Goal: Transaction & Acquisition: Book appointment/travel/reservation

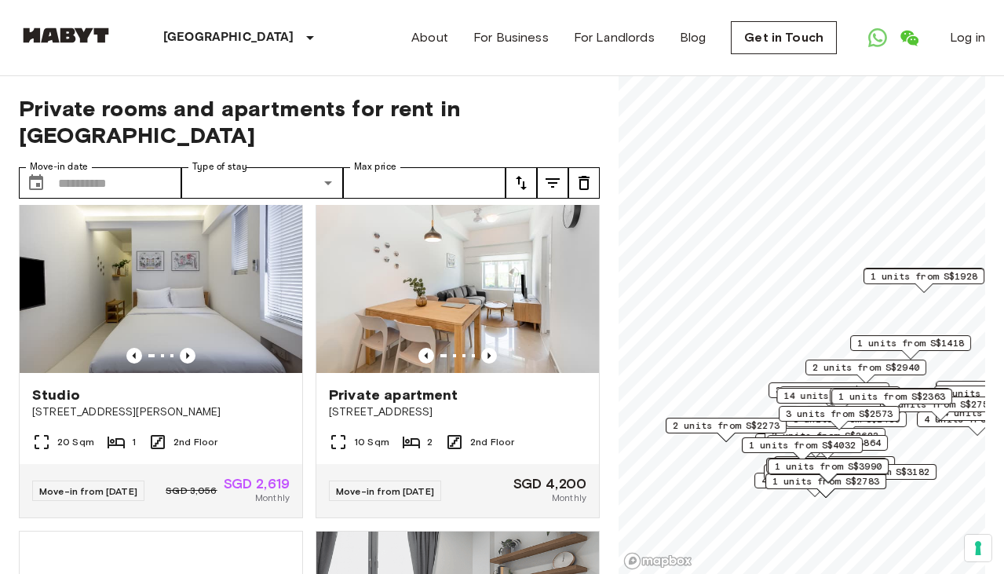
scroll to position [2117, 0]
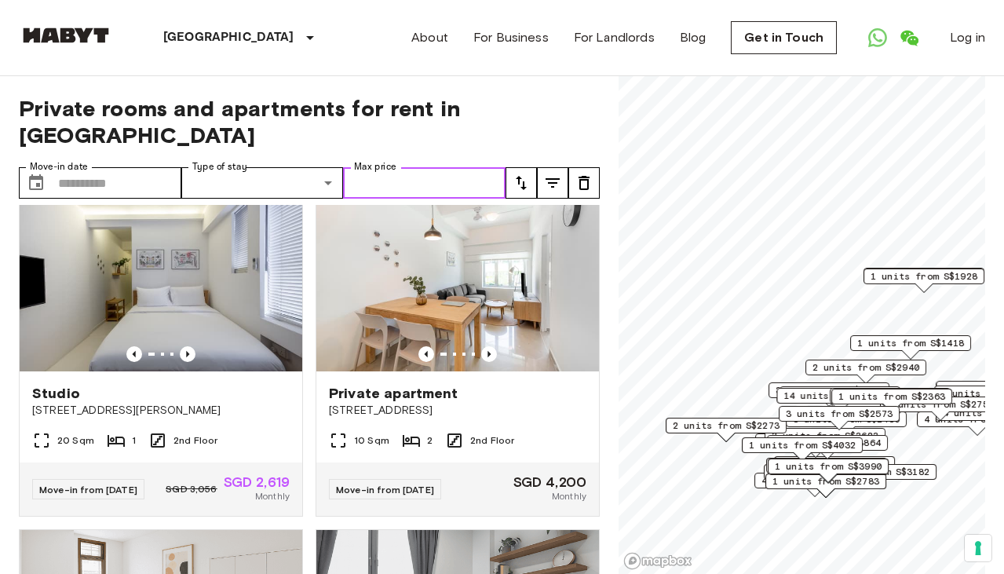
click at [385, 167] on input "Max price" at bounding box center [424, 182] width 163 height 31
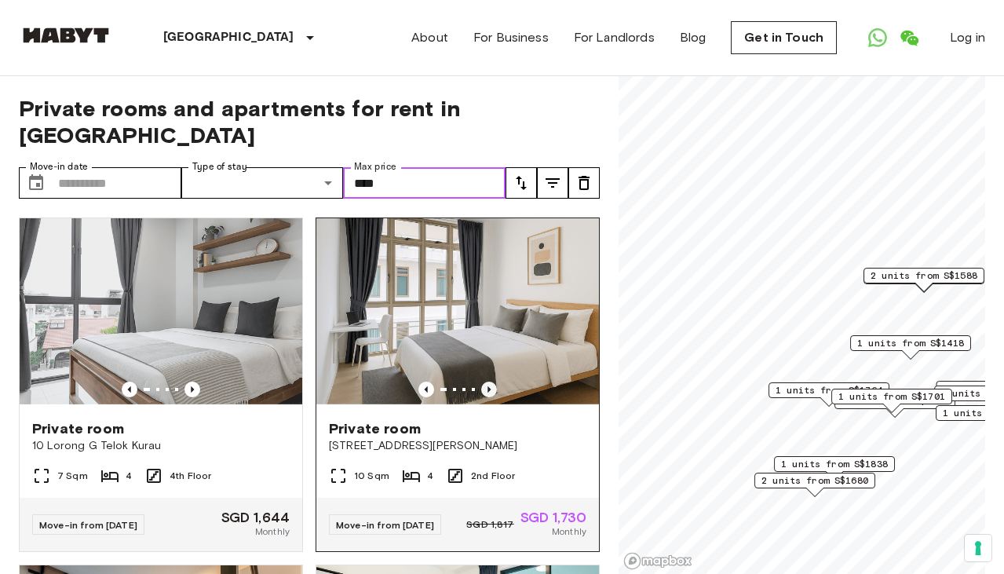
click at [488, 382] on icon "Previous image" at bounding box center [489, 390] width 16 height 16
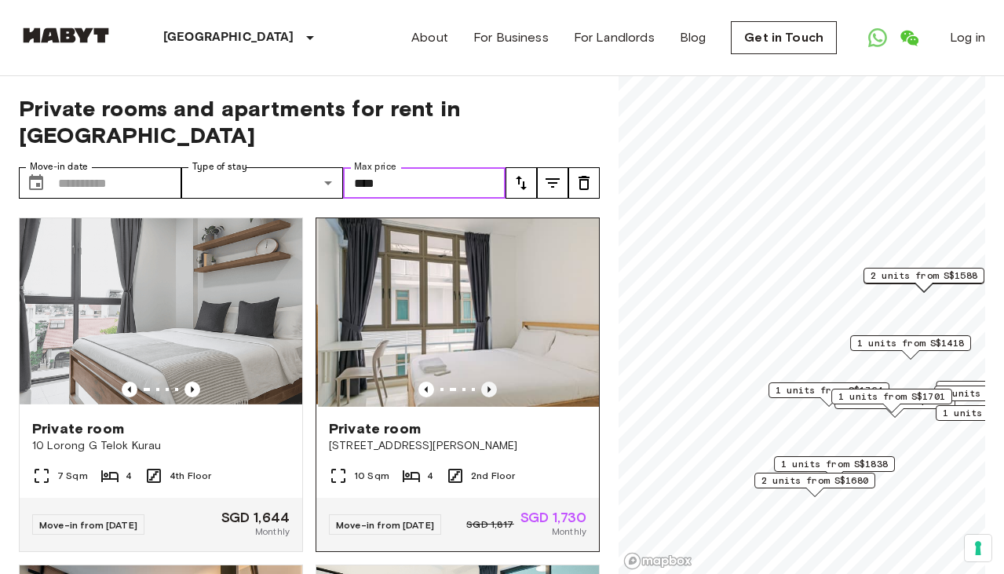
click at [488, 382] on icon "Previous image" at bounding box center [489, 390] width 16 height 16
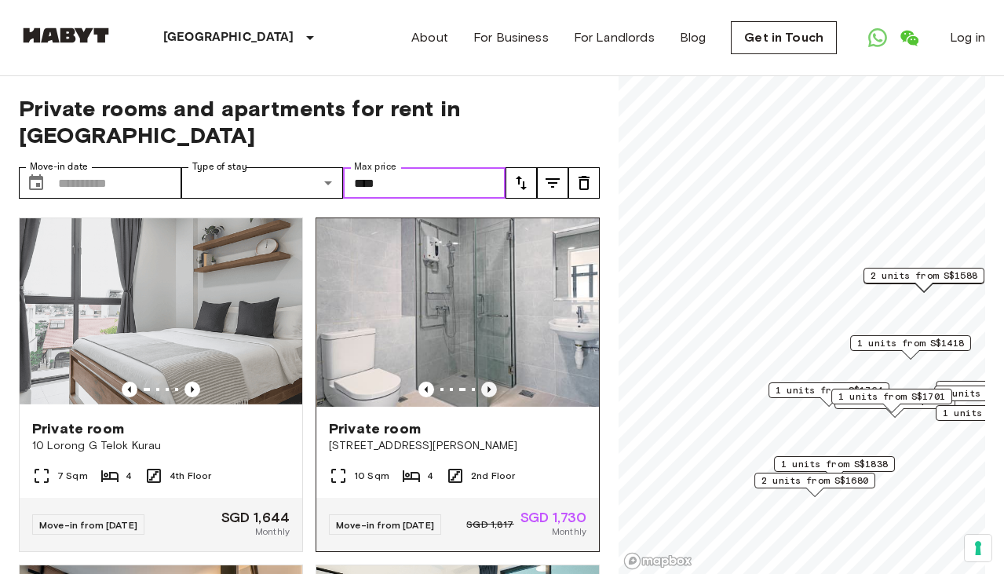
click at [488, 382] on icon "Previous image" at bounding box center [489, 390] width 16 height 16
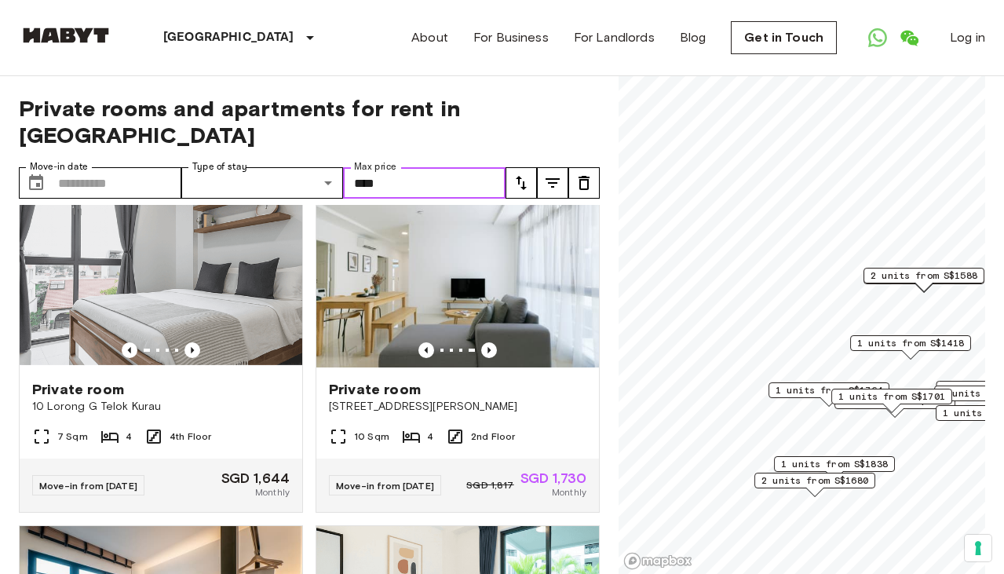
scroll to position [35, 0]
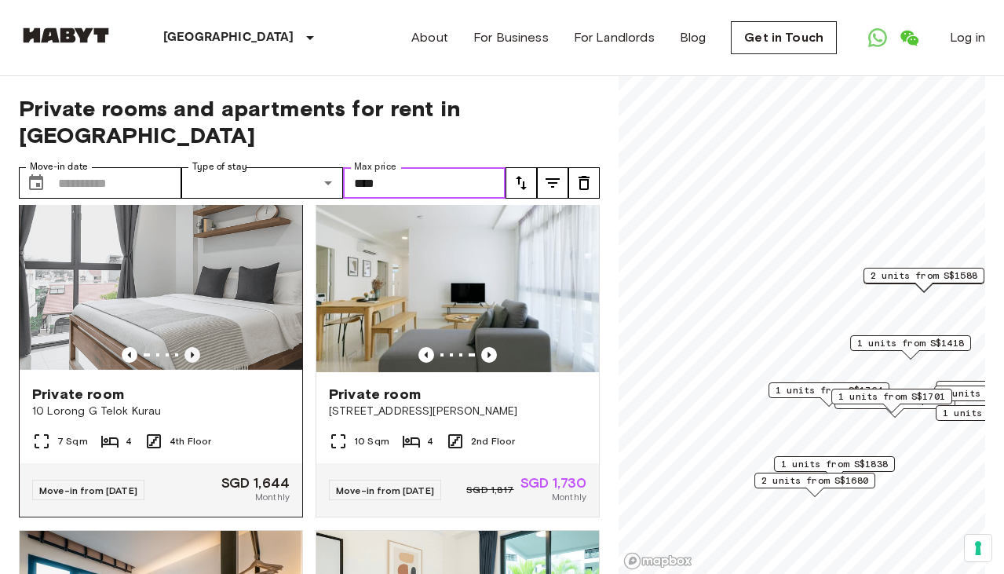
click at [192, 352] on icon "Previous image" at bounding box center [192, 355] width 3 height 6
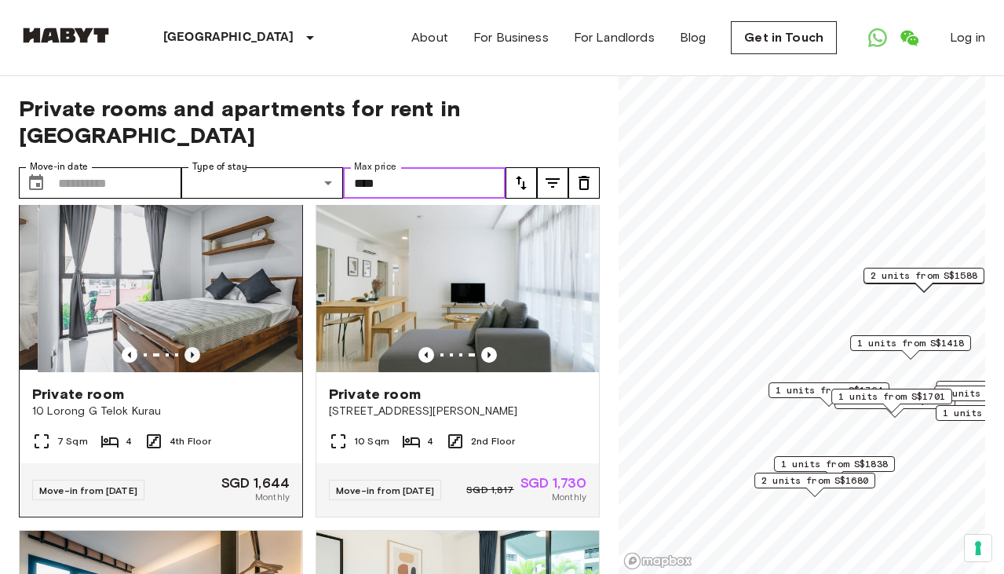
click at [192, 352] on icon "Previous image" at bounding box center [192, 355] width 3 height 6
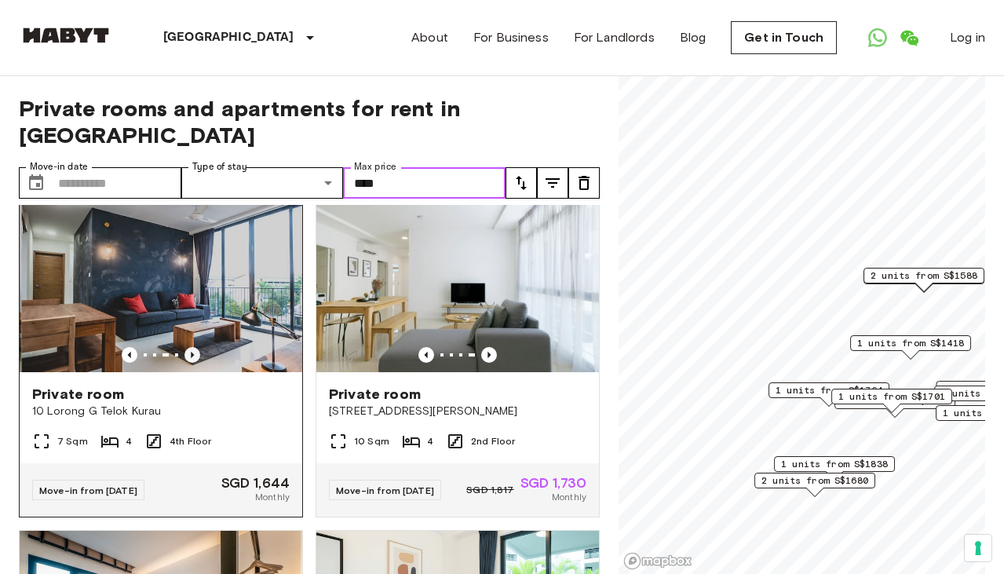
click at [192, 352] on icon "Previous image" at bounding box center [192, 355] width 3 height 6
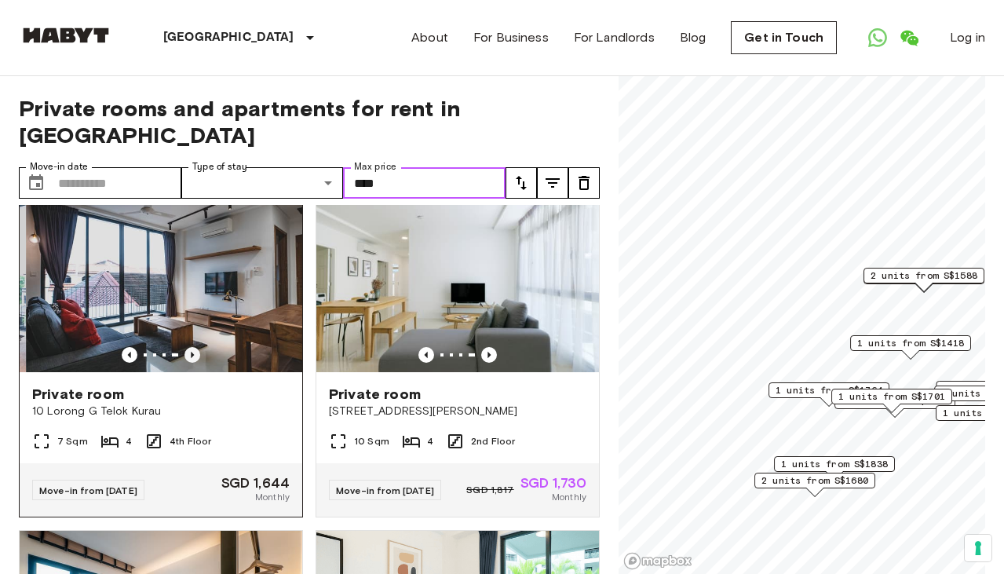
click at [192, 352] on icon "Previous image" at bounding box center [192, 355] width 3 height 6
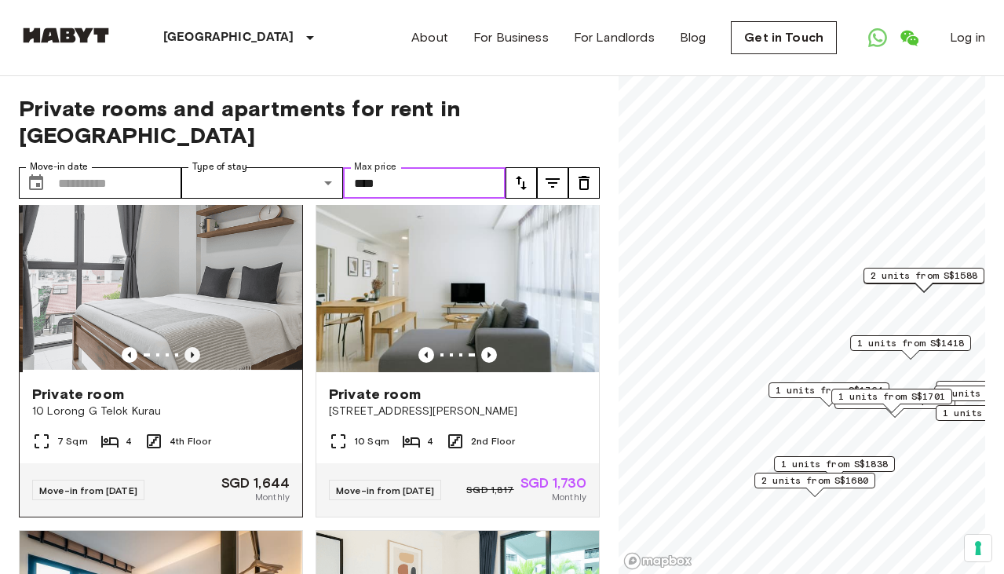
click at [192, 352] on icon "Previous image" at bounding box center [192, 355] width 3 height 6
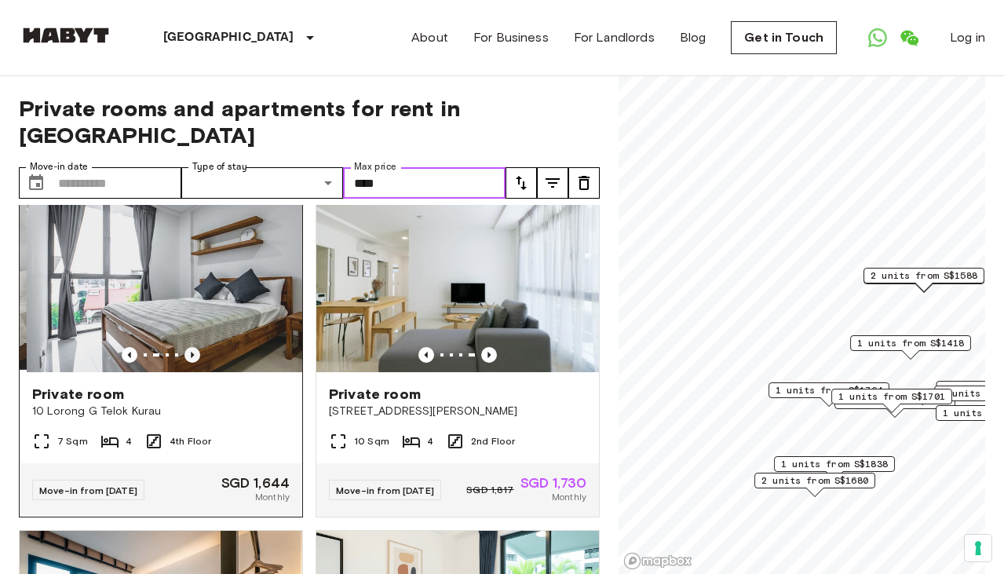
click at [192, 352] on icon "Previous image" at bounding box center [192, 355] width 3 height 6
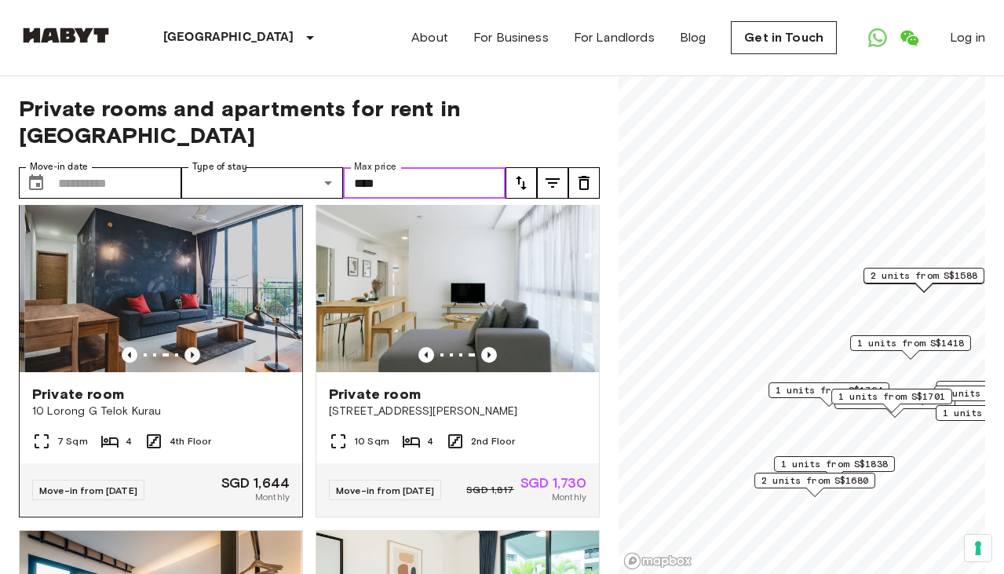
click at [192, 352] on icon "Previous image" at bounding box center [192, 355] width 3 height 6
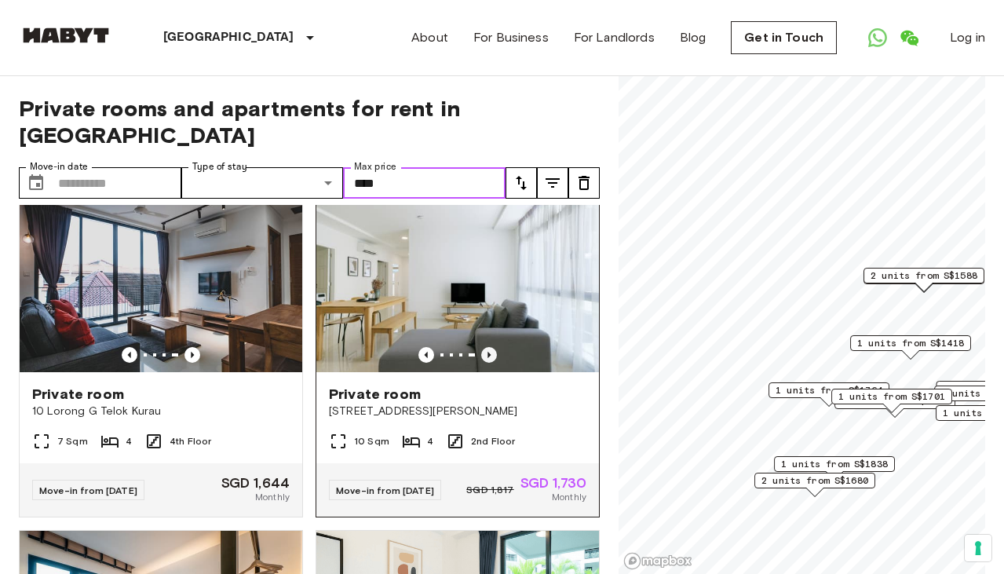
click at [493, 347] on icon "Previous image" at bounding box center [489, 355] width 16 height 16
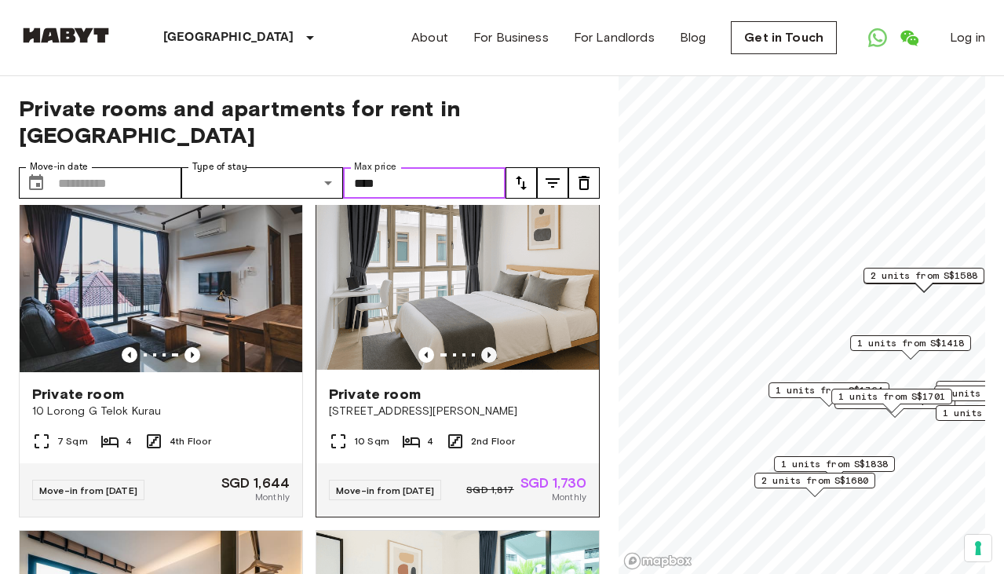
click at [488, 347] on icon "Previous image" at bounding box center [489, 355] width 16 height 16
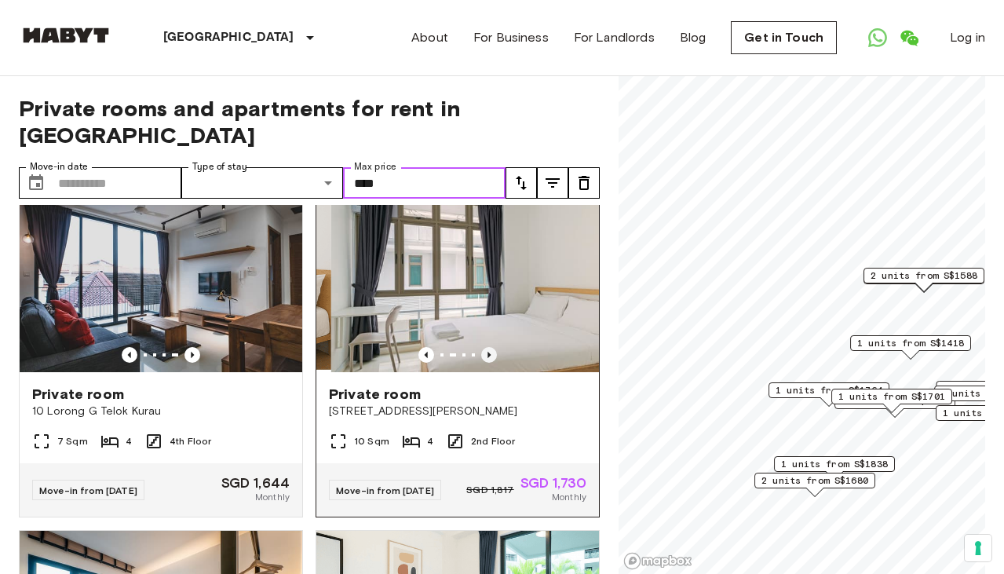
click at [488, 347] on icon "Previous image" at bounding box center [489, 355] width 16 height 16
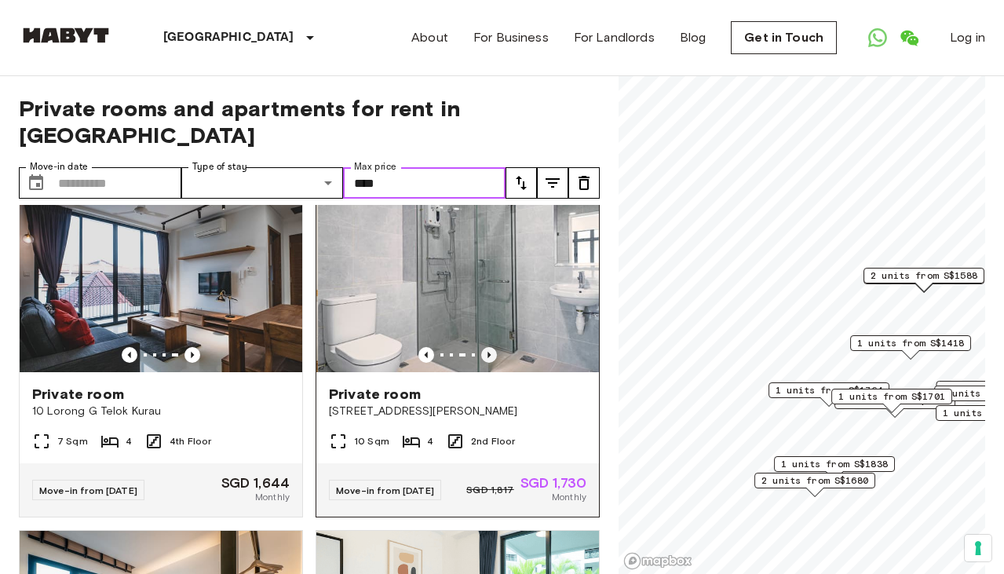
click at [488, 347] on icon "Previous image" at bounding box center [489, 355] width 16 height 16
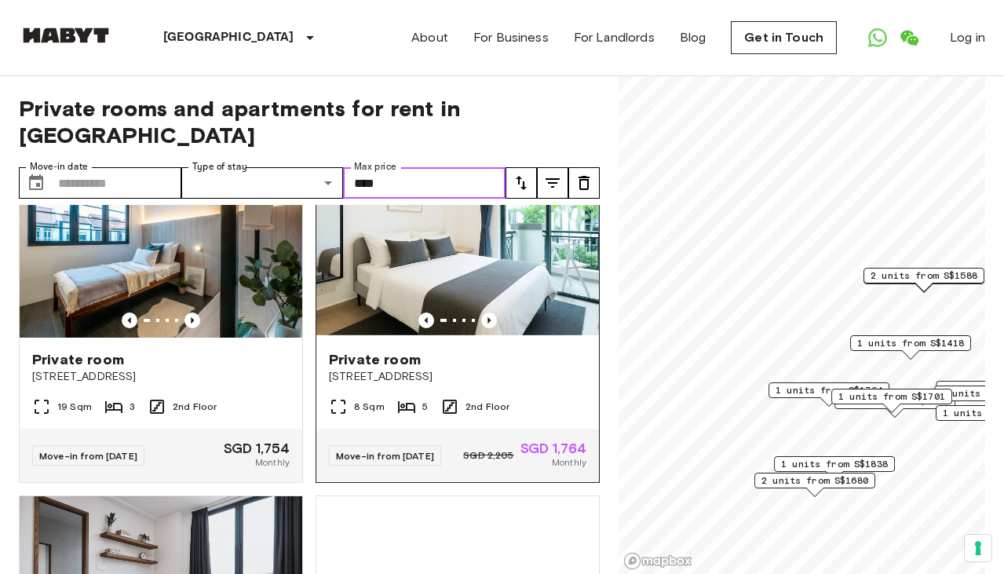
scroll to position [415, 0]
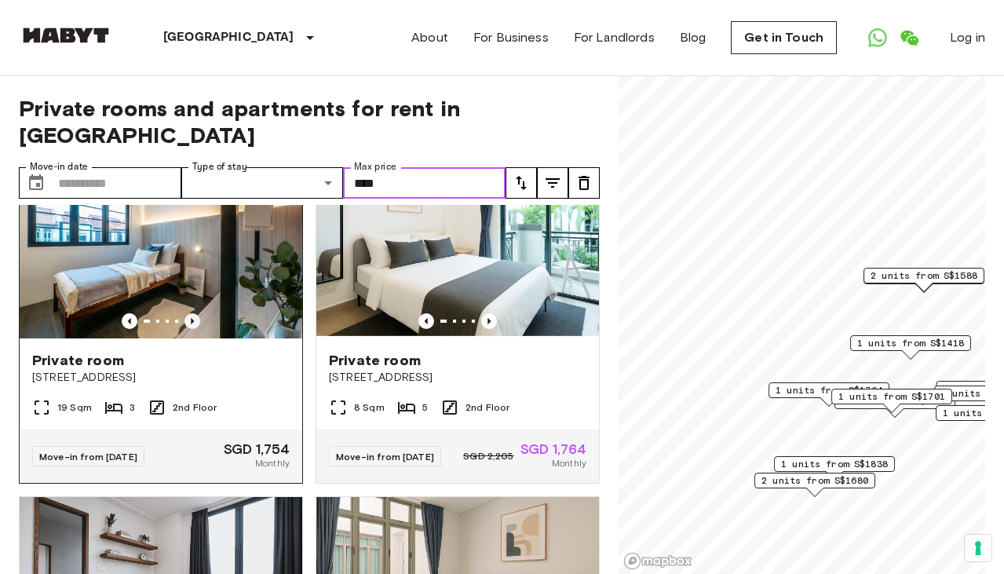
click at [193, 313] on icon "Previous image" at bounding box center [192, 321] width 16 height 16
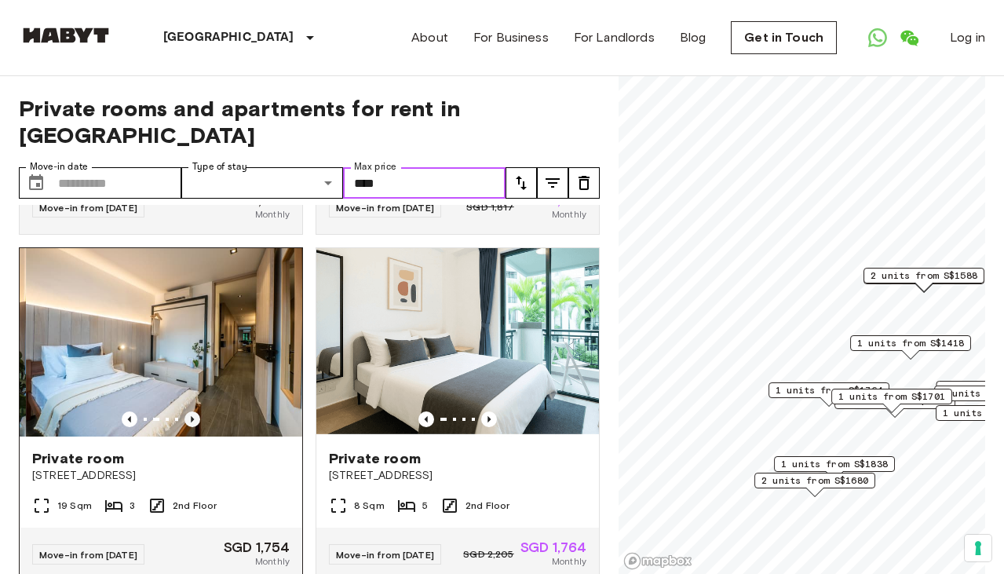
scroll to position [293, 0]
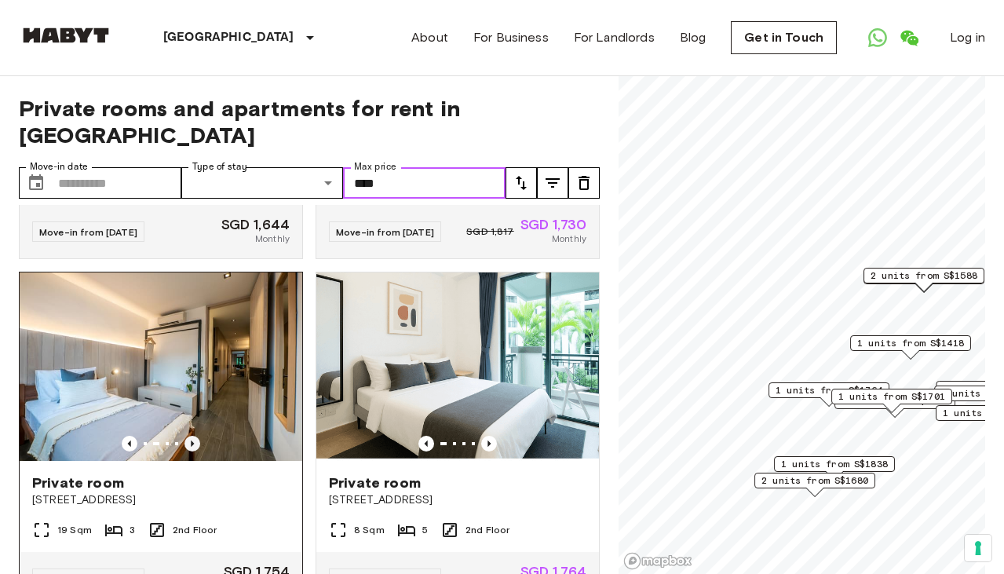
click at [192, 436] on icon "Previous image" at bounding box center [192, 444] width 16 height 16
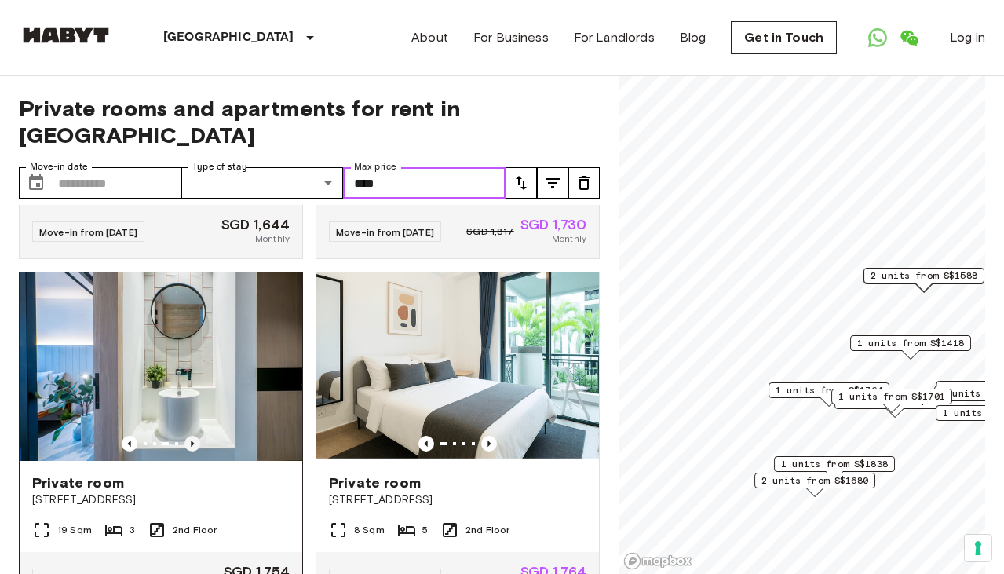
click at [192, 436] on icon "Previous image" at bounding box center [192, 444] width 16 height 16
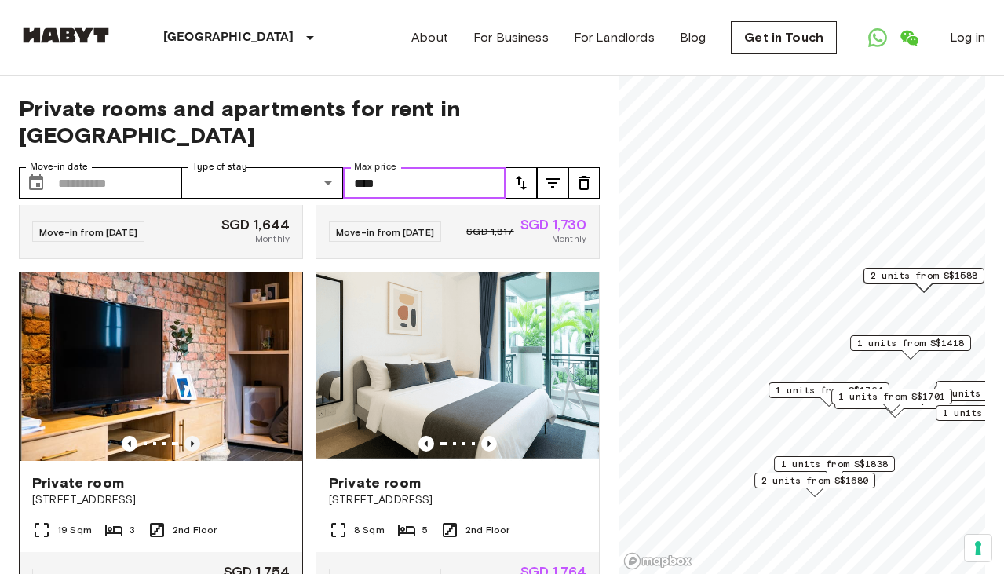
click at [192, 436] on icon "Previous image" at bounding box center [192, 444] width 16 height 16
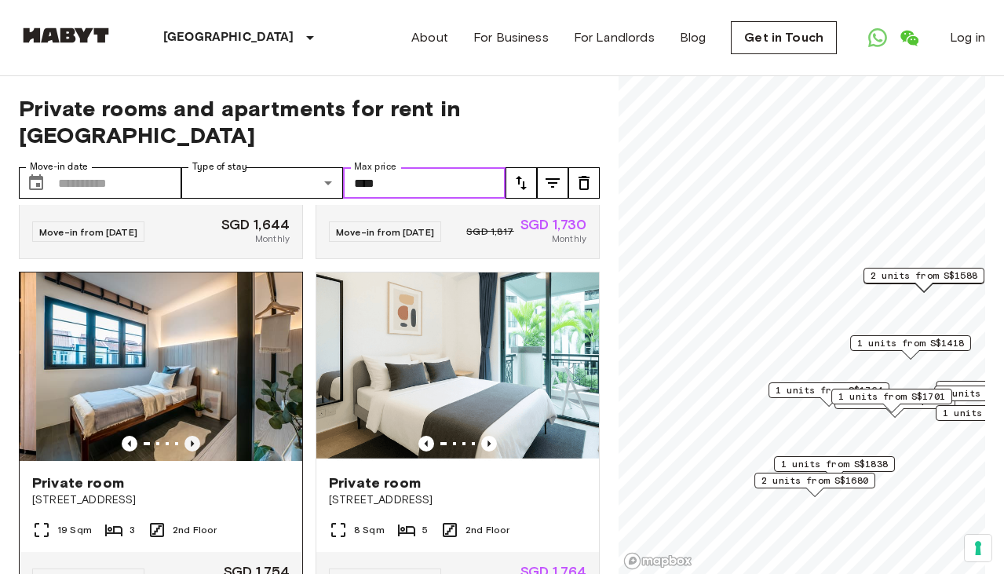
click at [192, 436] on icon "Previous image" at bounding box center [192, 444] width 16 height 16
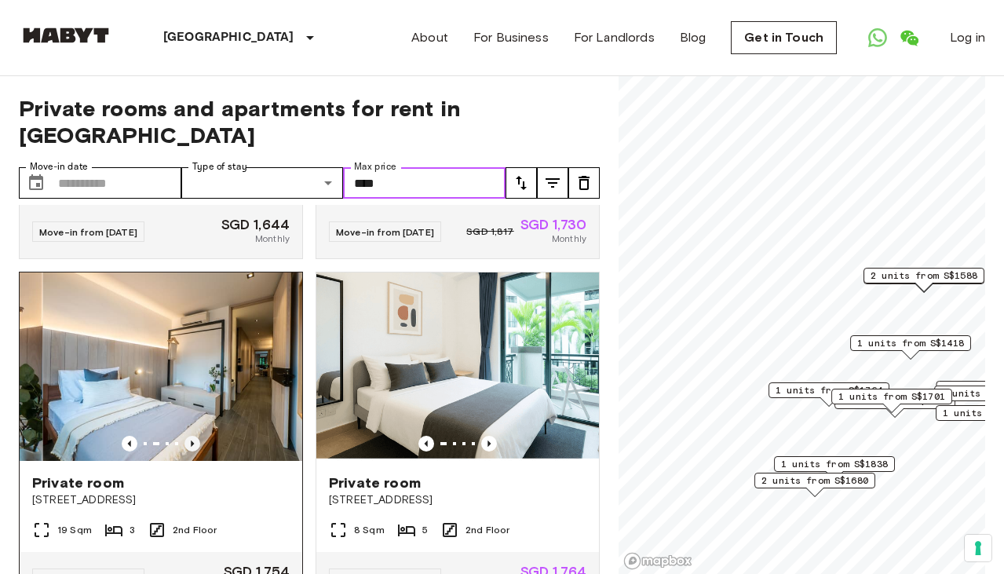
click at [192, 436] on icon "Previous image" at bounding box center [192, 444] width 16 height 16
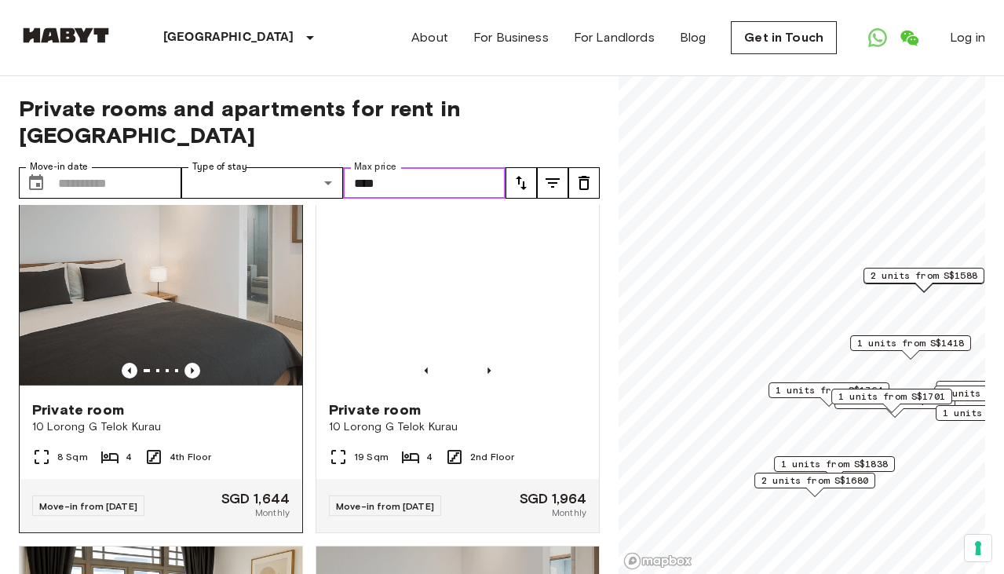
scroll to position [1741, 0]
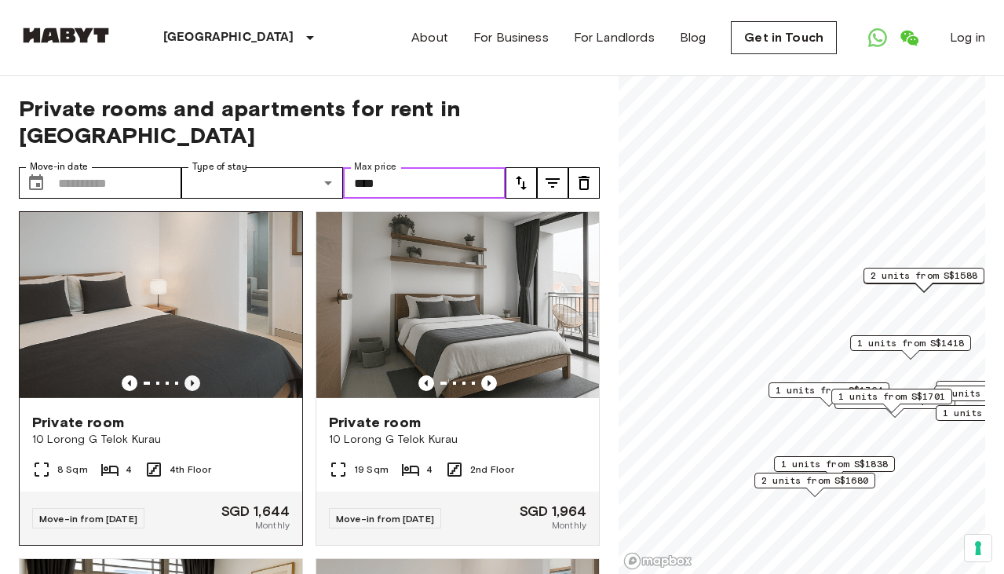
click at [196, 375] on icon "Previous image" at bounding box center [192, 383] width 16 height 16
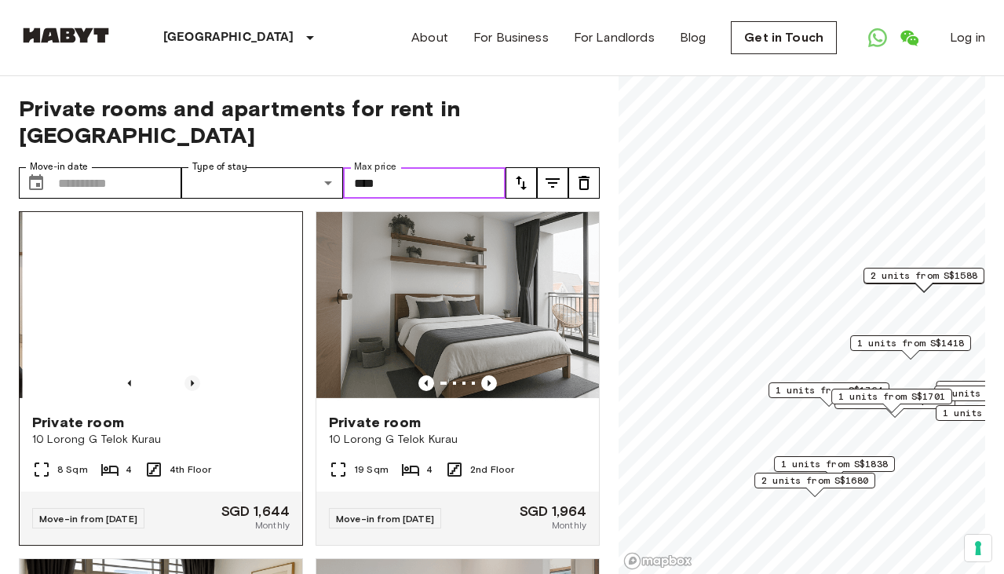
click at [196, 375] on icon "Previous image" at bounding box center [192, 383] width 16 height 16
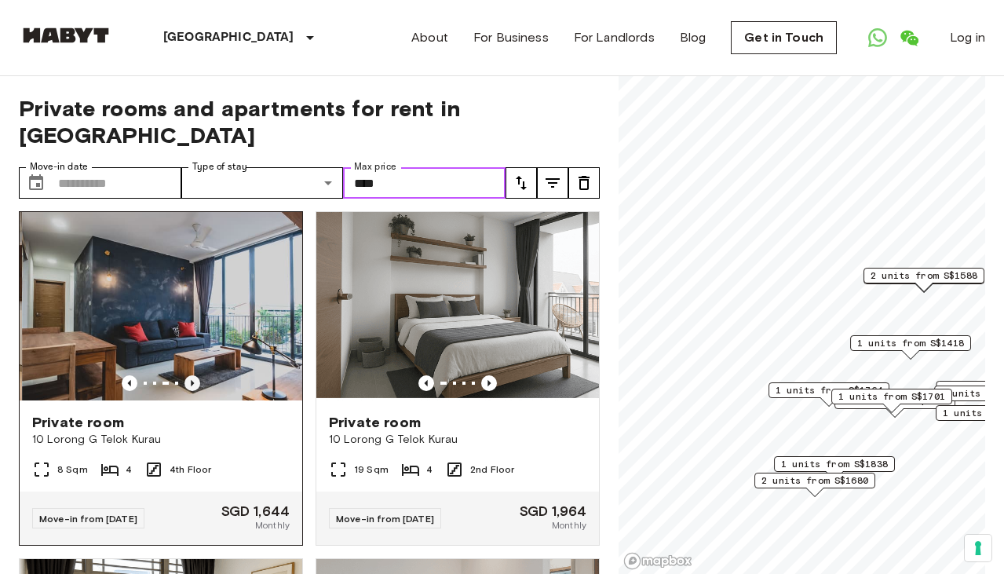
click at [196, 375] on icon "Previous image" at bounding box center [192, 383] width 16 height 16
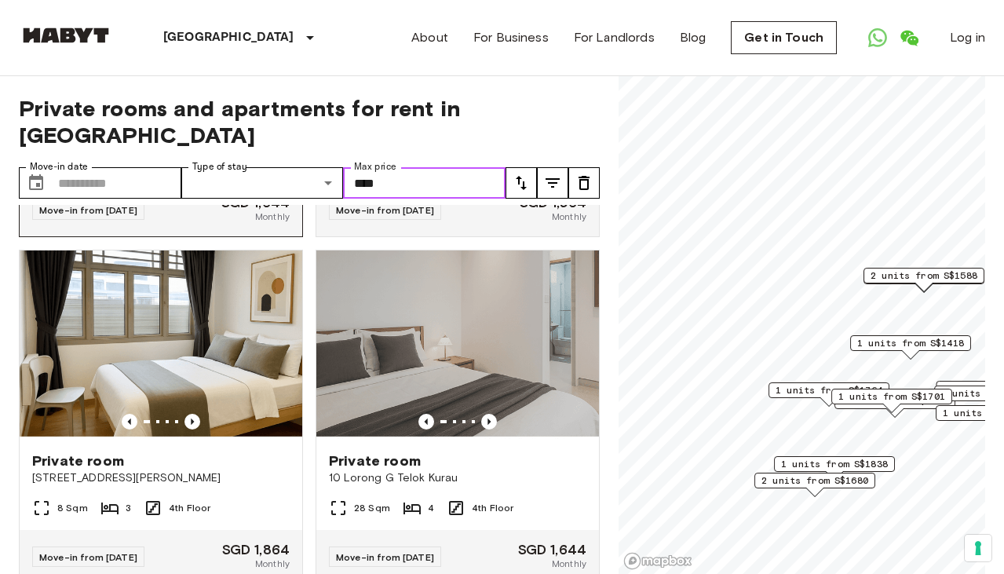
scroll to position [2053, 0]
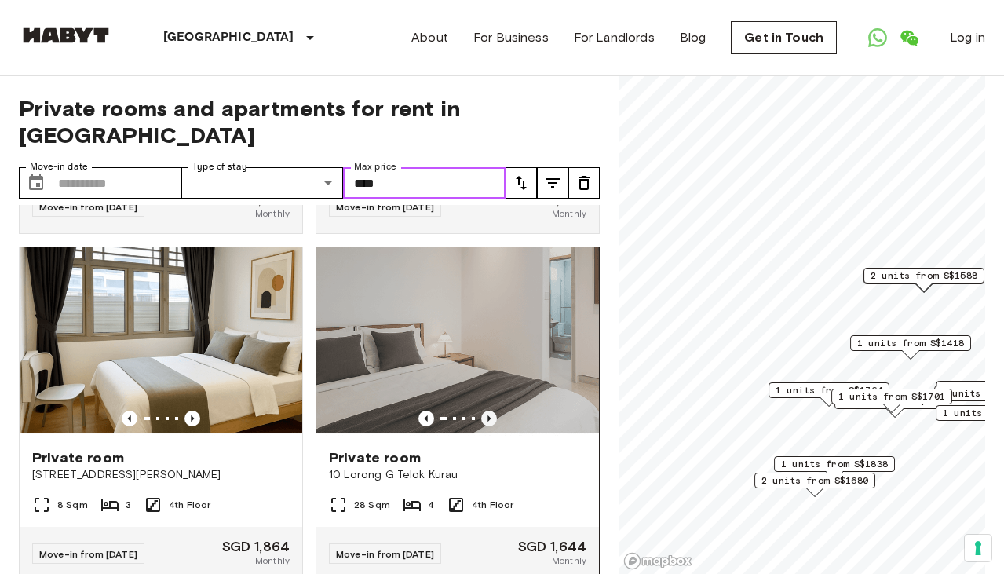
click at [489, 411] on icon "Previous image" at bounding box center [489, 419] width 16 height 16
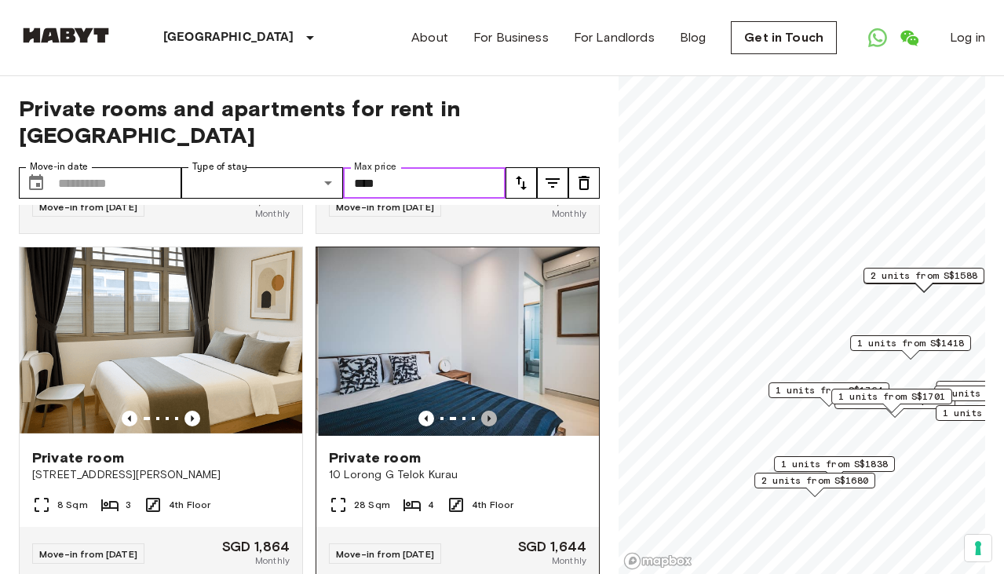
click at [489, 411] on icon "Previous image" at bounding box center [489, 419] width 16 height 16
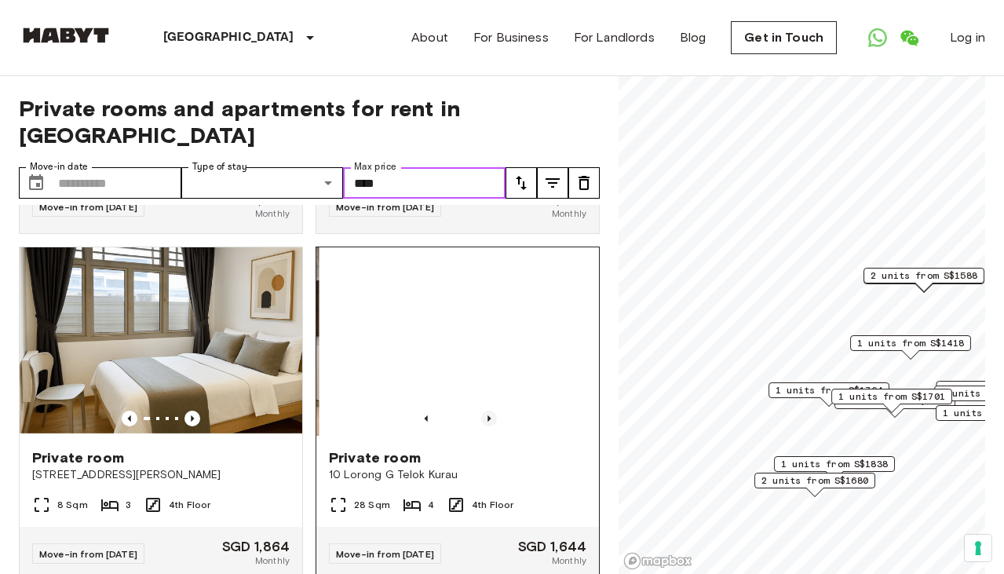
click at [489, 411] on icon "Previous image" at bounding box center [489, 419] width 16 height 16
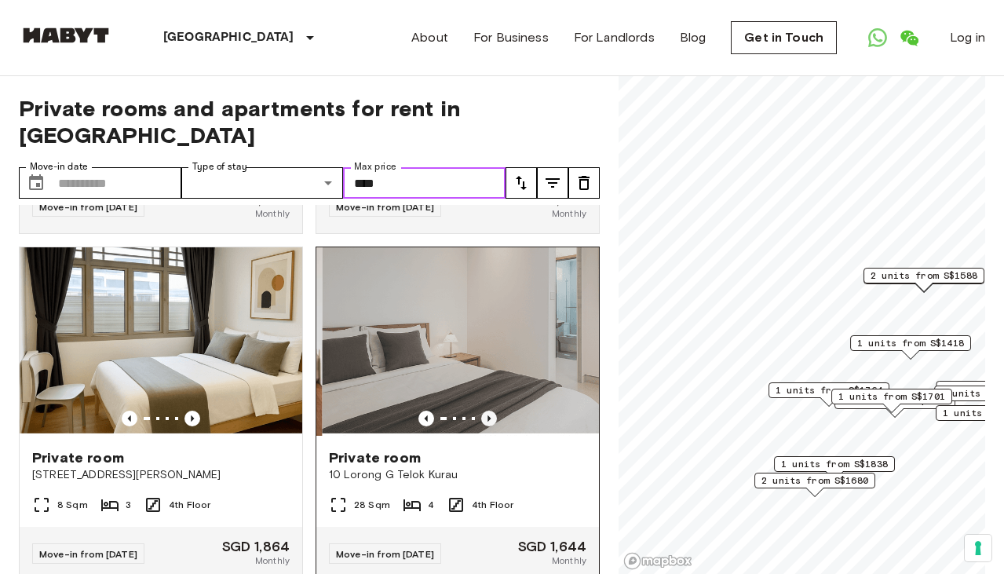
click at [489, 411] on icon "Previous image" at bounding box center [489, 419] width 16 height 16
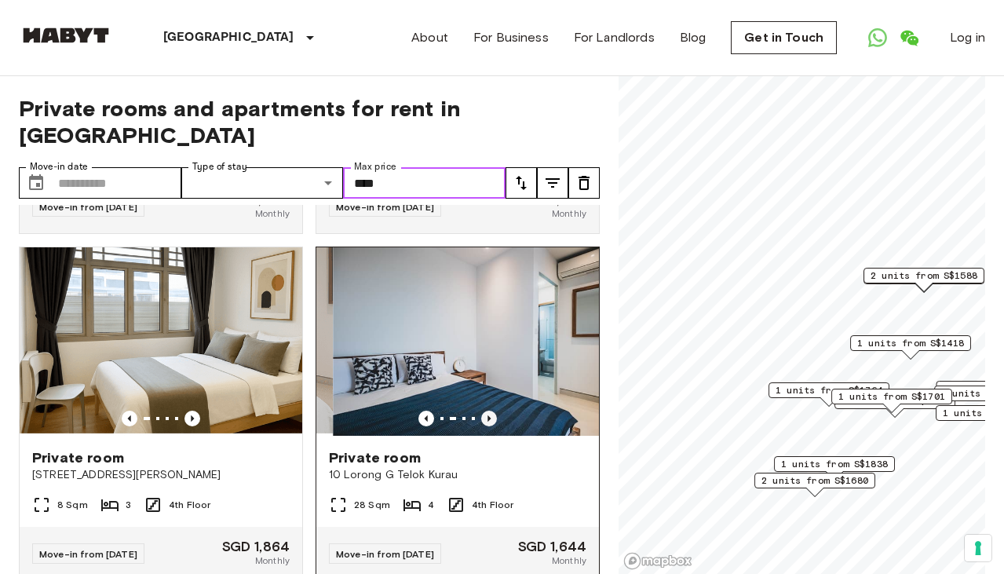
click at [489, 411] on icon "Previous image" at bounding box center [489, 419] width 16 height 16
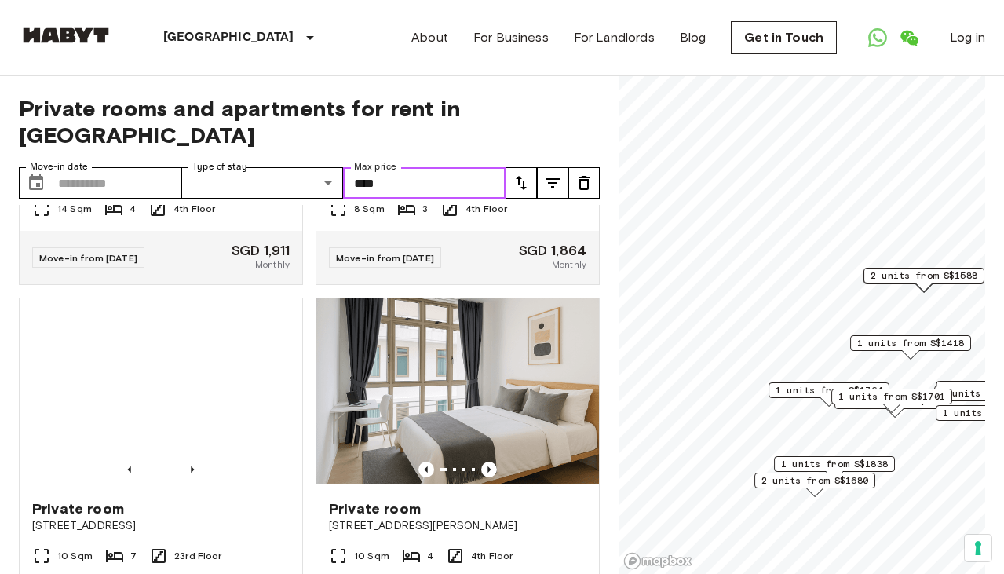
scroll to position [3045, 0]
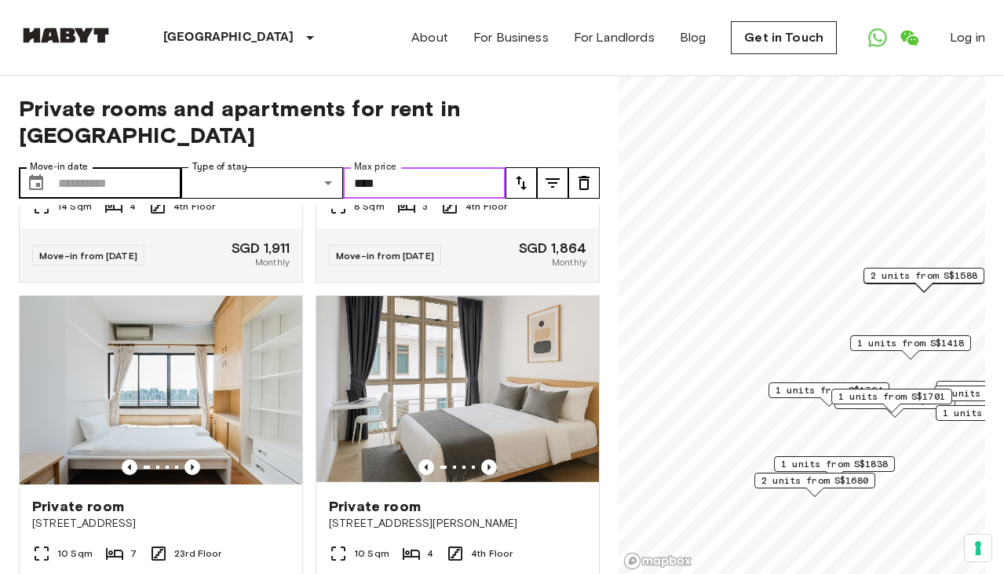
type input "****"
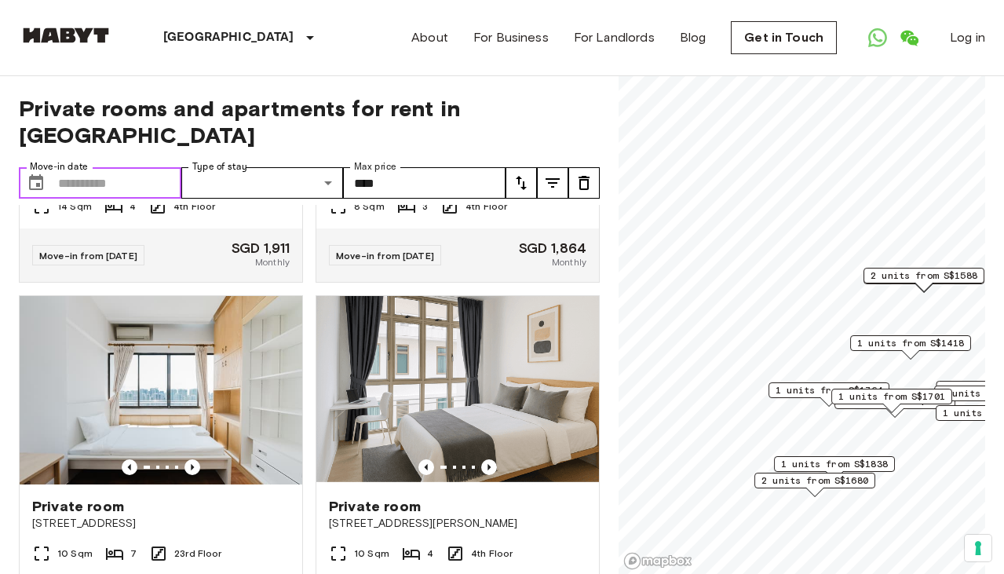
click at [119, 167] on input "Move-in date" at bounding box center [119, 182] width 123 height 31
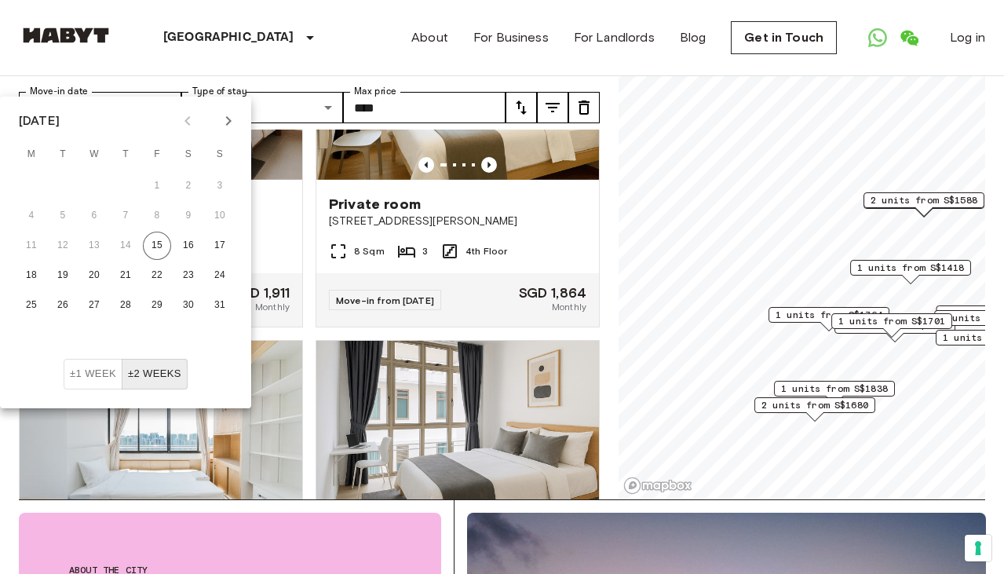
scroll to position [71, 0]
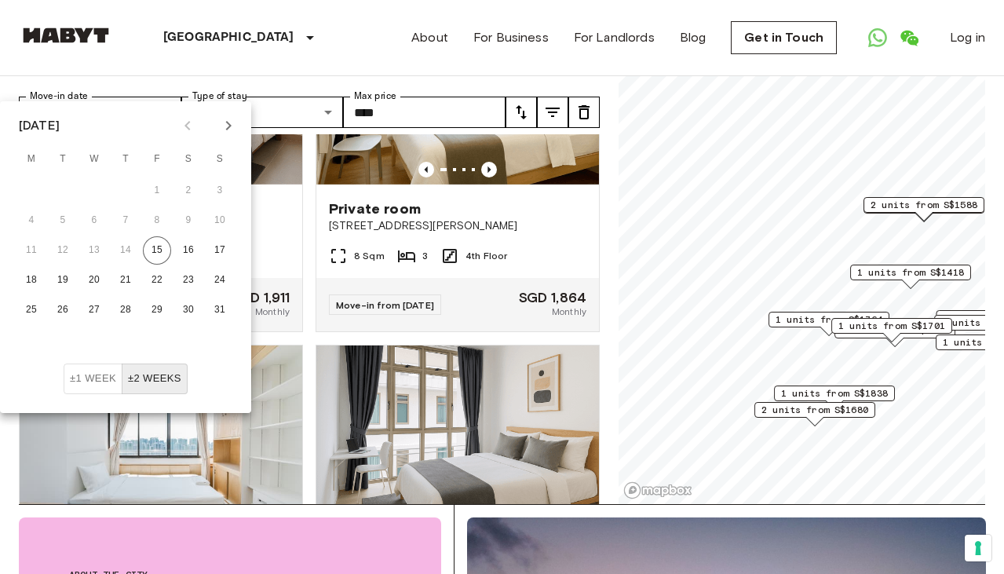
click at [229, 125] on icon "Next month" at bounding box center [228, 125] width 5 height 9
click at [138, 387] on button "±2 weeks" at bounding box center [155, 379] width 66 height 31
click at [93, 248] on button "17" at bounding box center [94, 250] width 28 height 28
type input "**********"
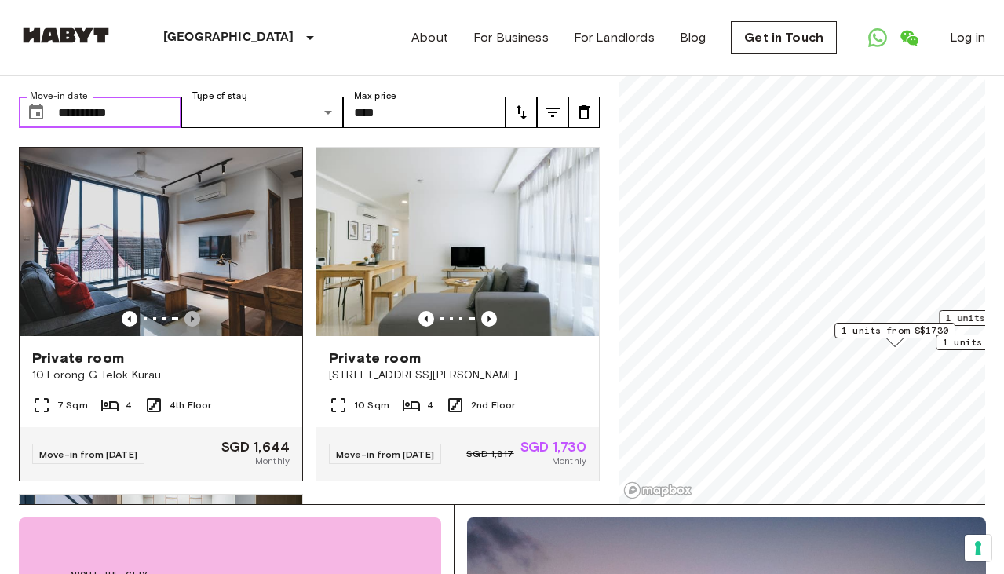
click at [190, 311] on icon "Previous image" at bounding box center [192, 319] width 16 height 16
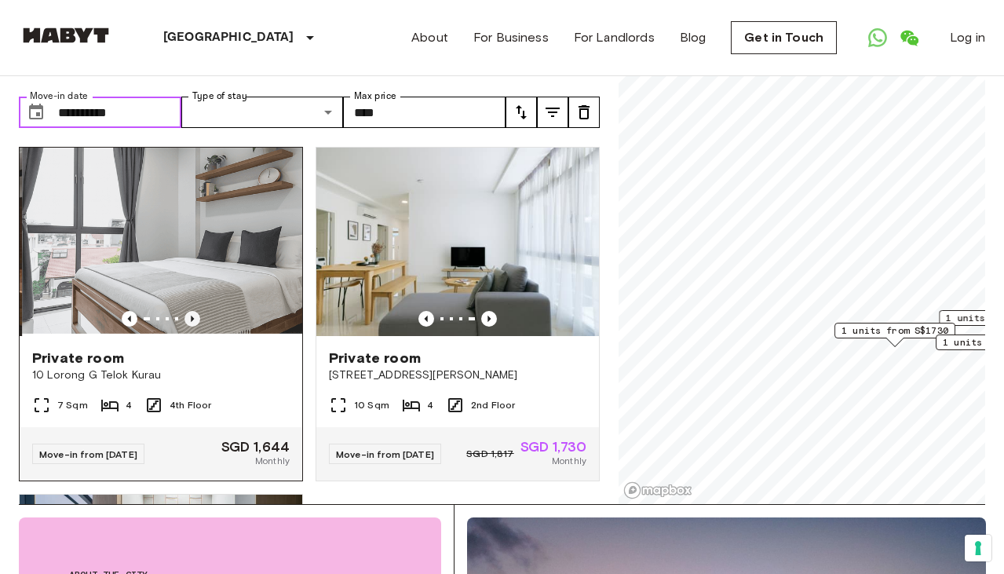
click at [190, 311] on icon "Previous image" at bounding box center [192, 319] width 16 height 16
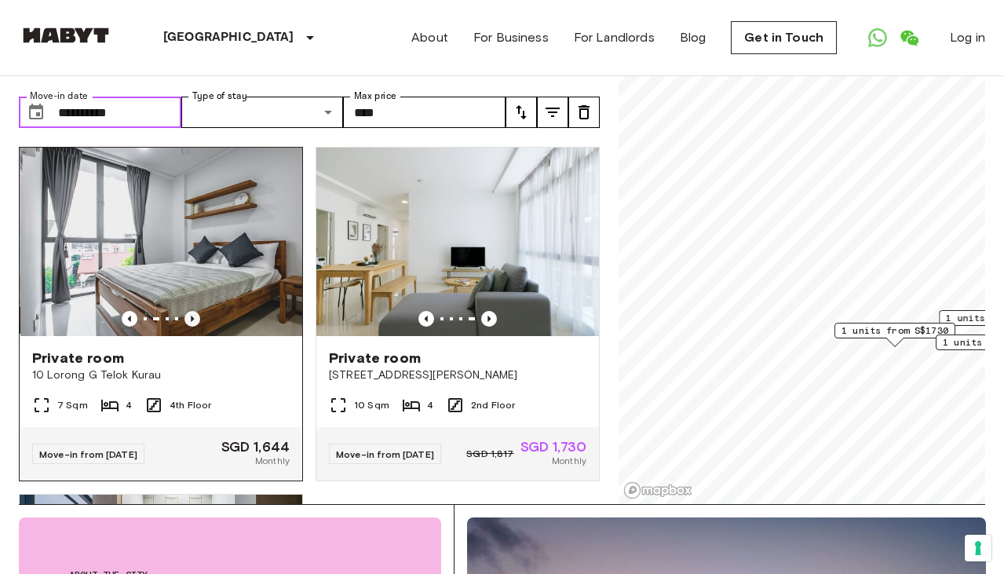
click at [190, 311] on icon "Previous image" at bounding box center [192, 319] width 16 height 16
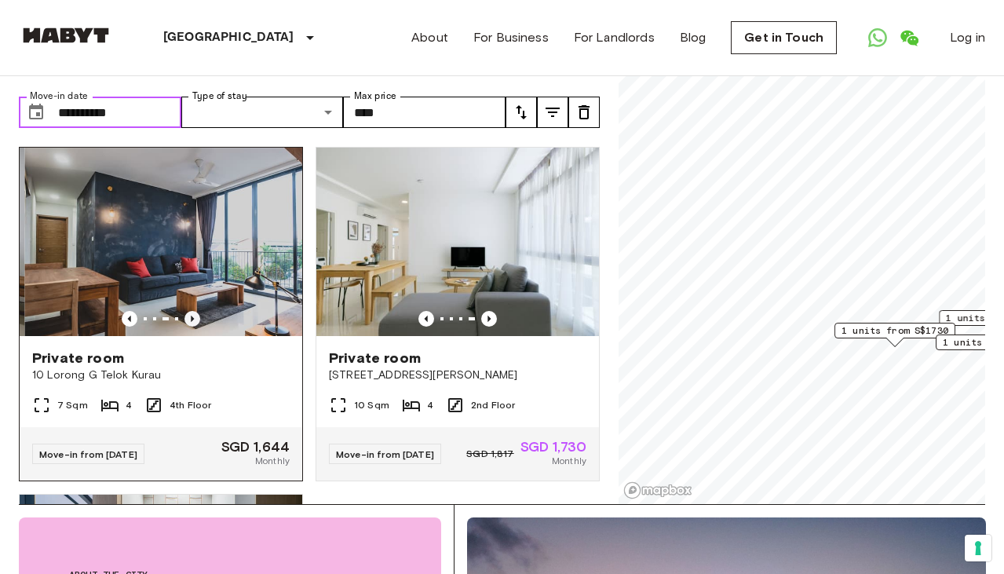
click at [190, 311] on icon "Previous image" at bounding box center [192, 319] width 16 height 16
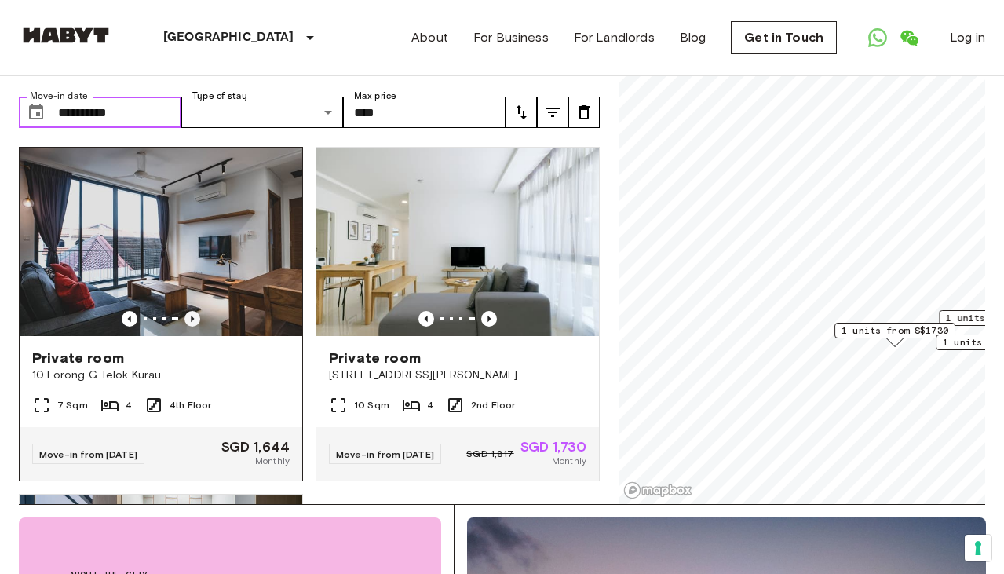
click at [190, 311] on icon "Previous image" at bounding box center [192, 319] width 16 height 16
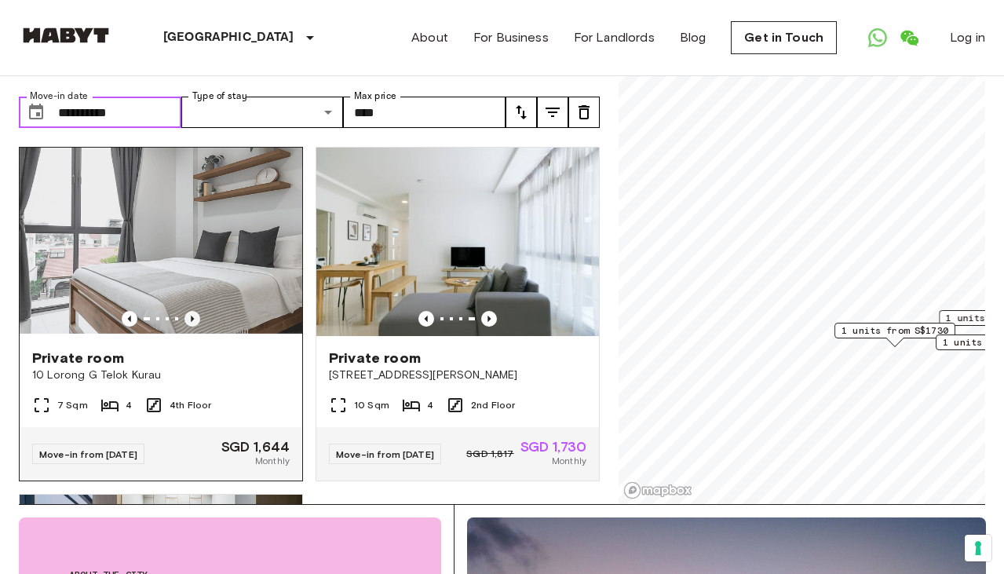
click at [190, 311] on icon "Previous image" at bounding box center [192, 319] width 16 height 16
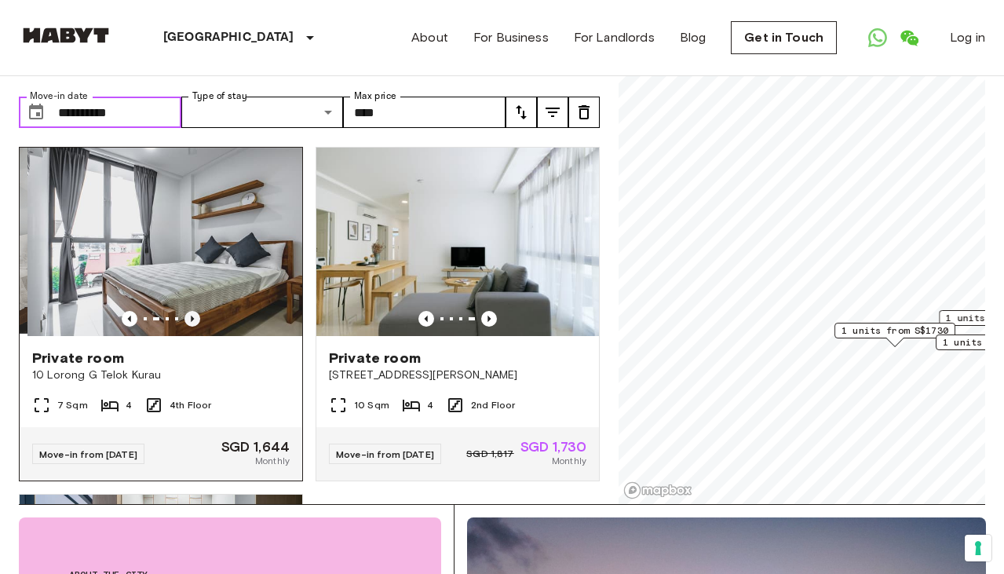
click at [190, 311] on icon "Previous image" at bounding box center [192, 319] width 16 height 16
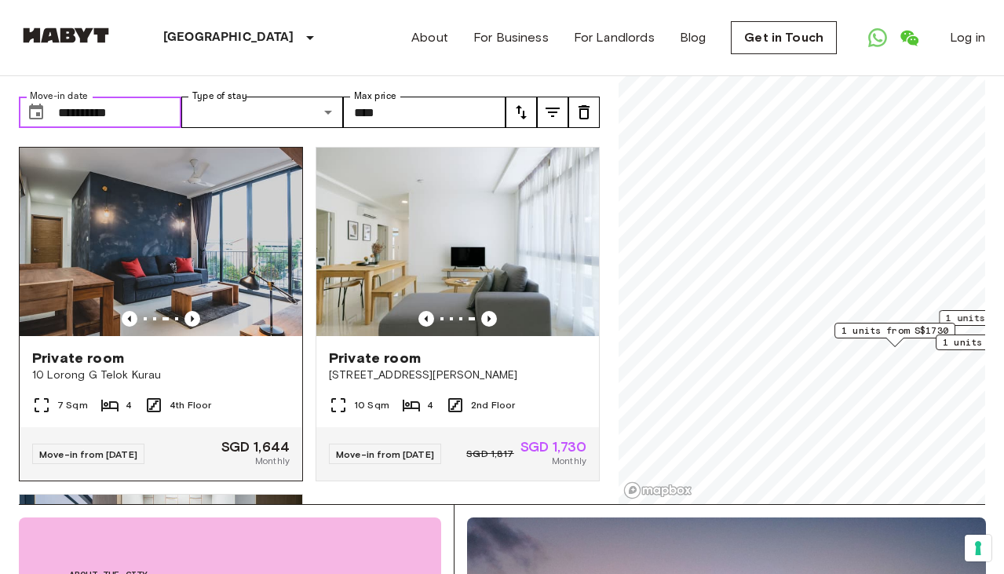
scroll to position [68, 0]
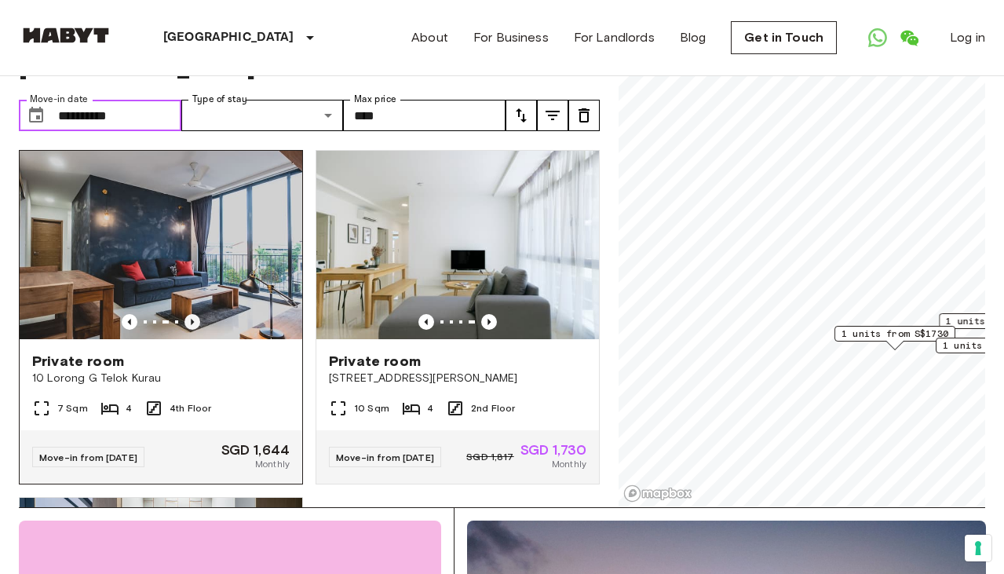
click at [187, 314] on icon "Previous image" at bounding box center [192, 322] width 16 height 16
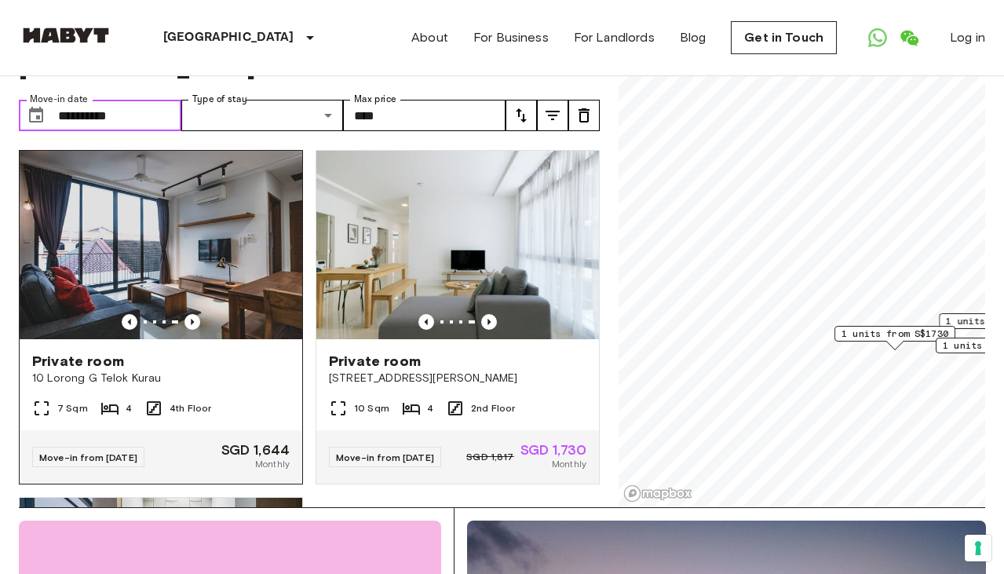
click at [252, 231] on img at bounding box center [161, 245] width 283 height 188
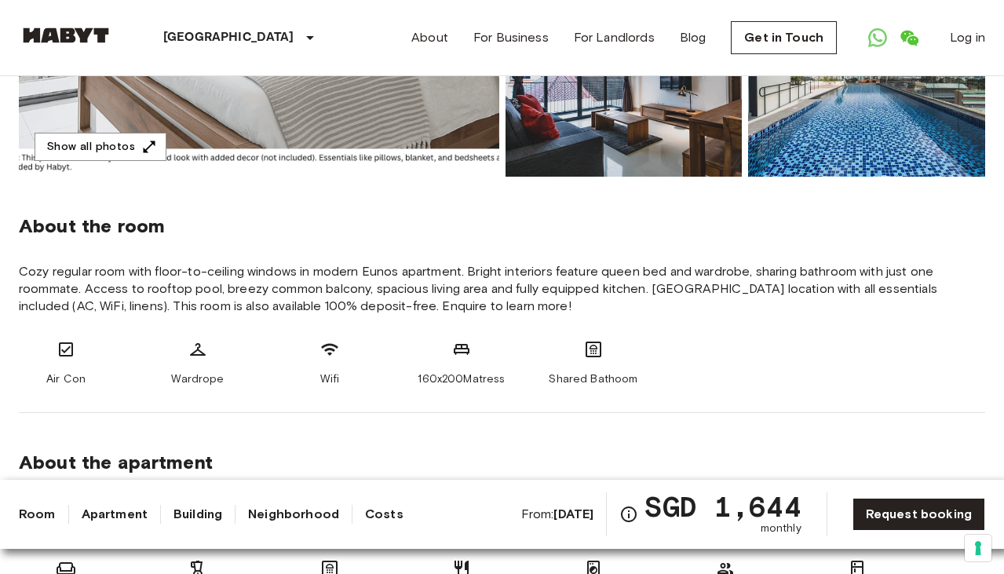
scroll to position [453, 0]
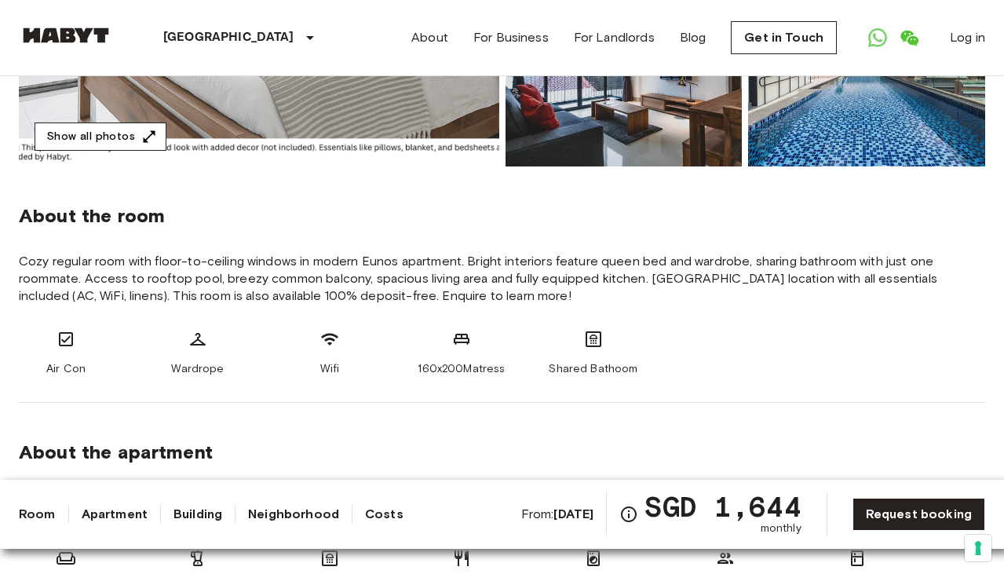
click at [136, 127] on button "Show all photos" at bounding box center [101, 136] width 132 height 29
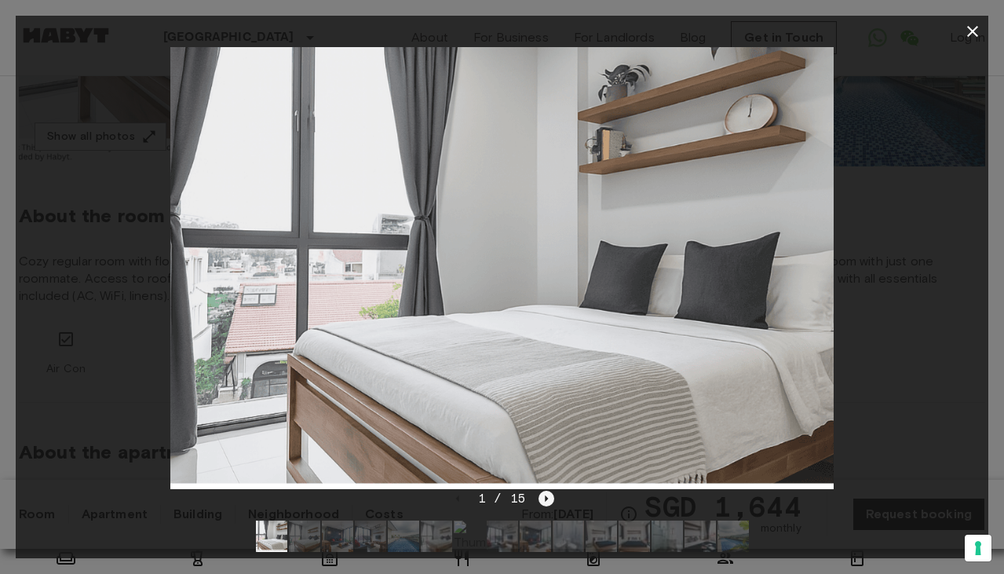
click at [539, 500] on icon "Next image" at bounding box center [547, 499] width 16 height 16
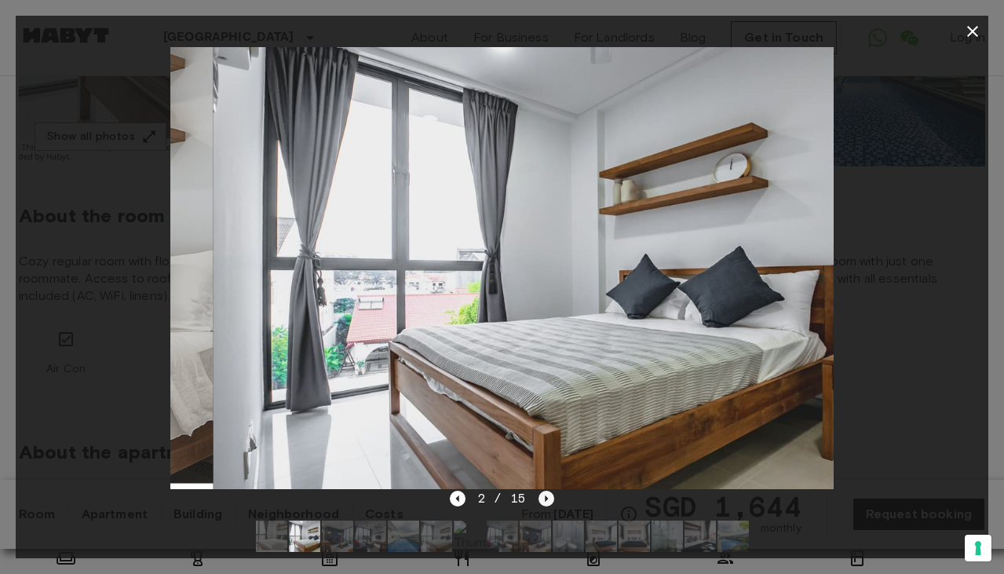
click at [539, 500] on icon "Next image" at bounding box center [547, 499] width 16 height 16
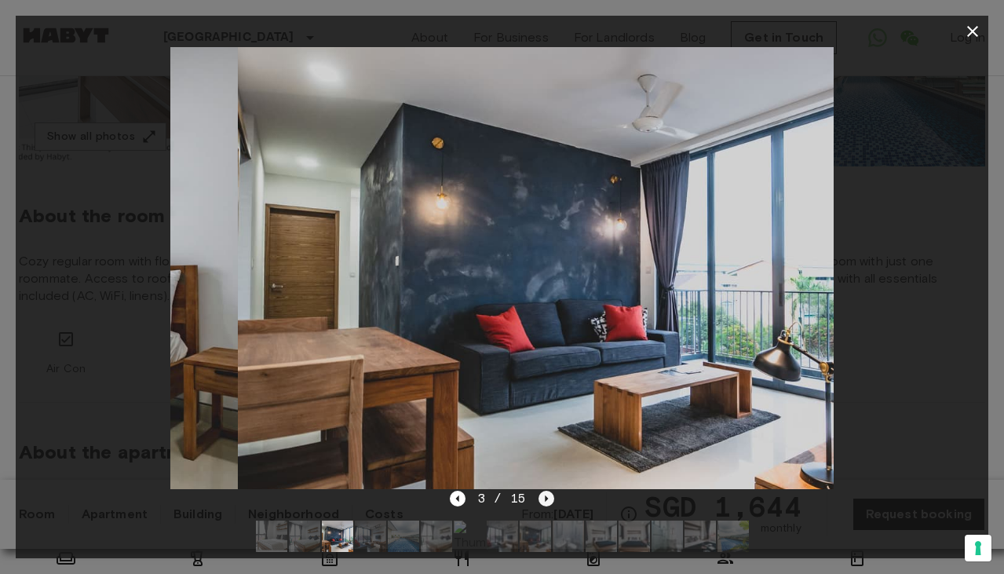
click at [539, 500] on icon "Next image" at bounding box center [547, 499] width 16 height 16
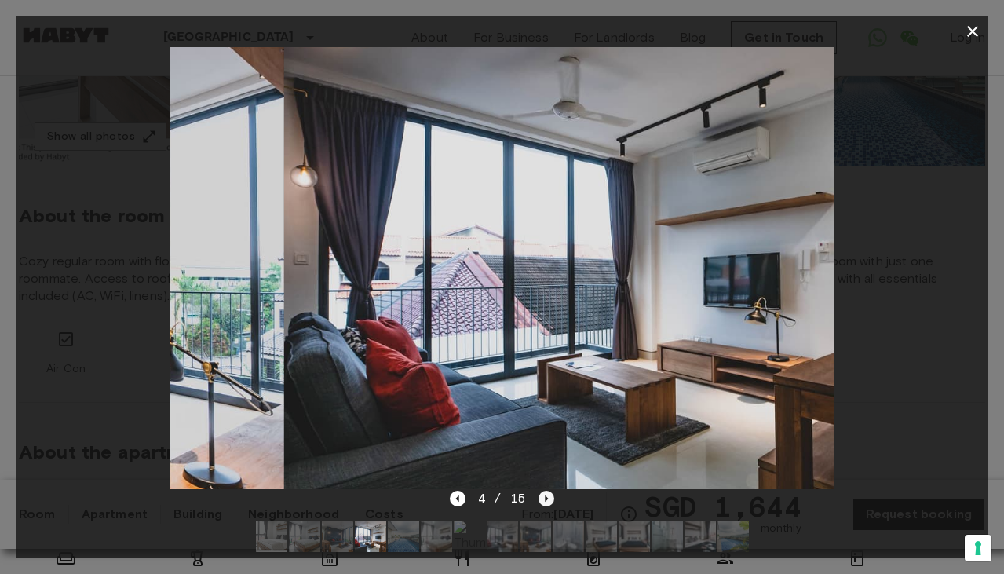
click at [539, 500] on icon "Next image" at bounding box center [547, 499] width 16 height 16
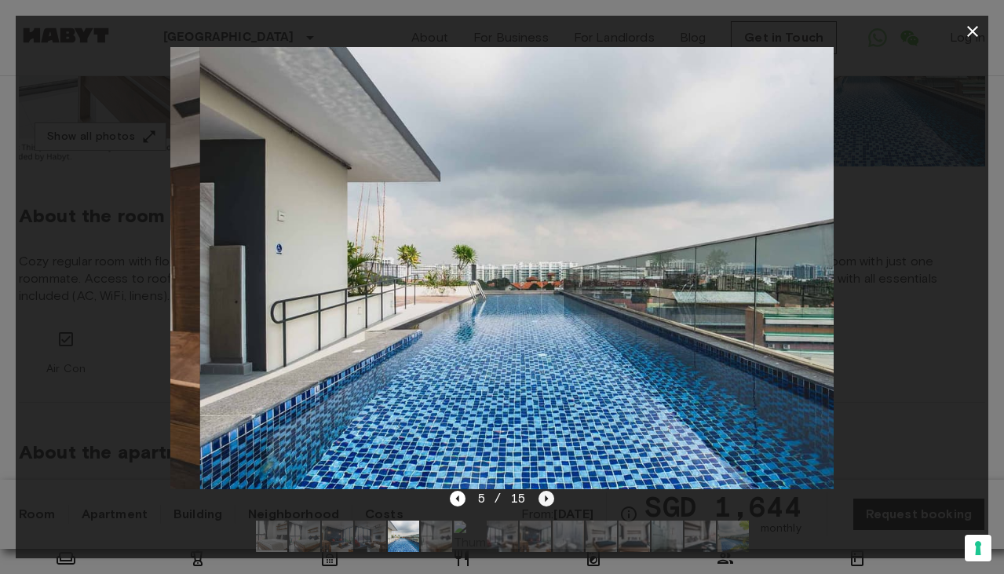
click at [539, 500] on icon "Next image" at bounding box center [547, 499] width 16 height 16
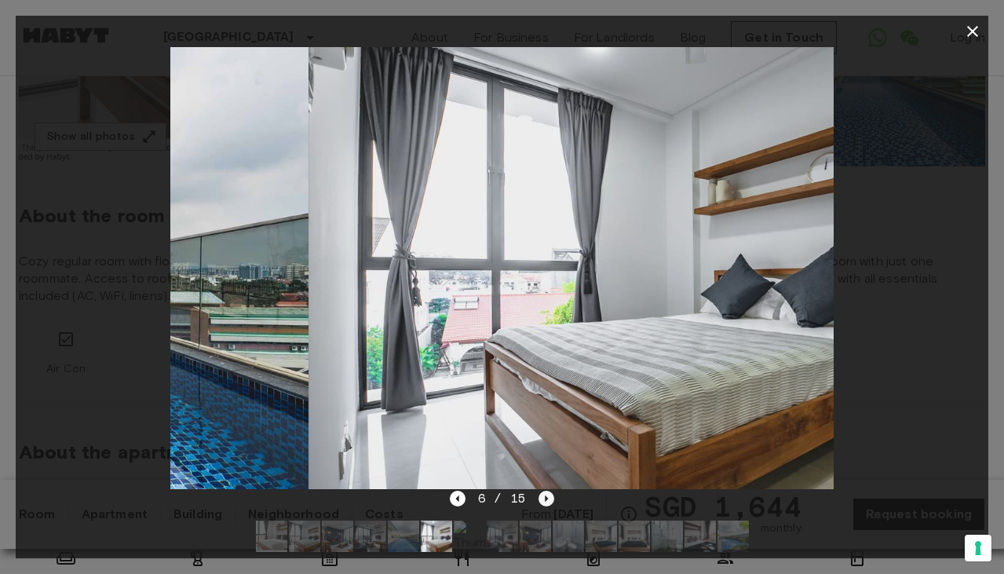
click at [539, 500] on icon "Next image" at bounding box center [547, 499] width 16 height 16
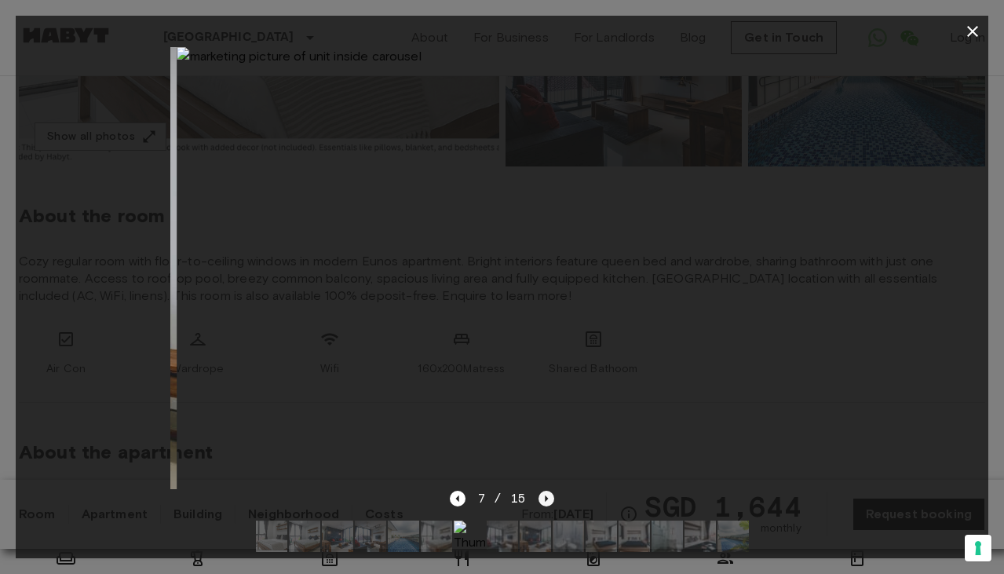
click at [539, 500] on icon "Next image" at bounding box center [547, 499] width 16 height 16
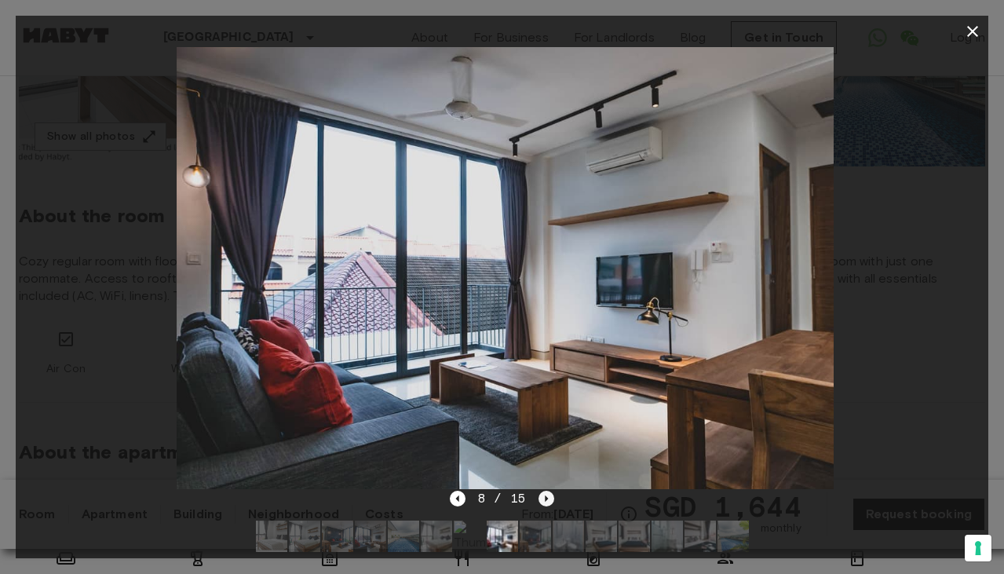
click at [539, 500] on icon "Next image" at bounding box center [547, 499] width 16 height 16
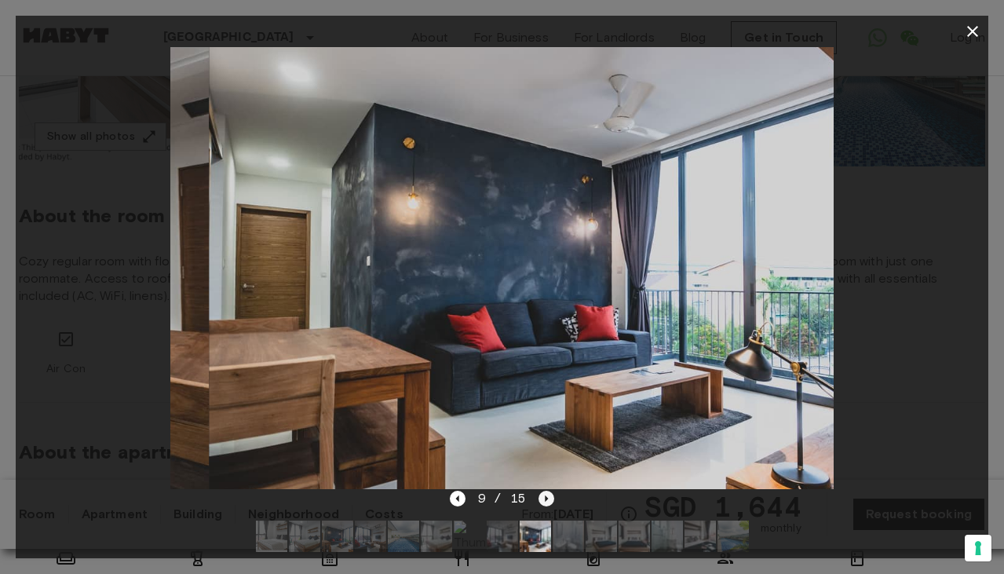
click at [539, 500] on icon "Next image" at bounding box center [547, 499] width 16 height 16
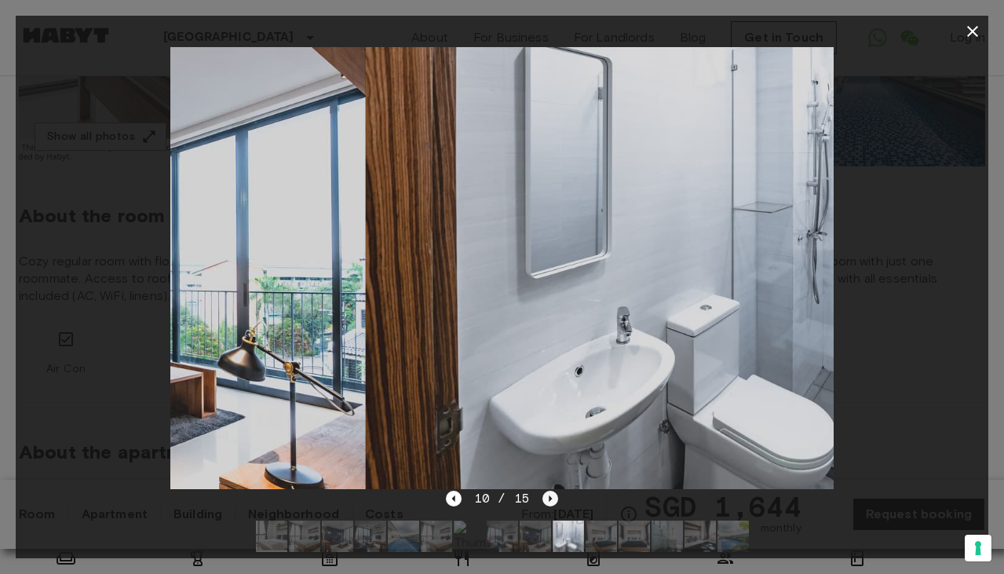
click at [539, 500] on div "10 / 15" at bounding box center [502, 498] width 112 height 19
